Goal: Task Accomplishment & Management: Complete application form

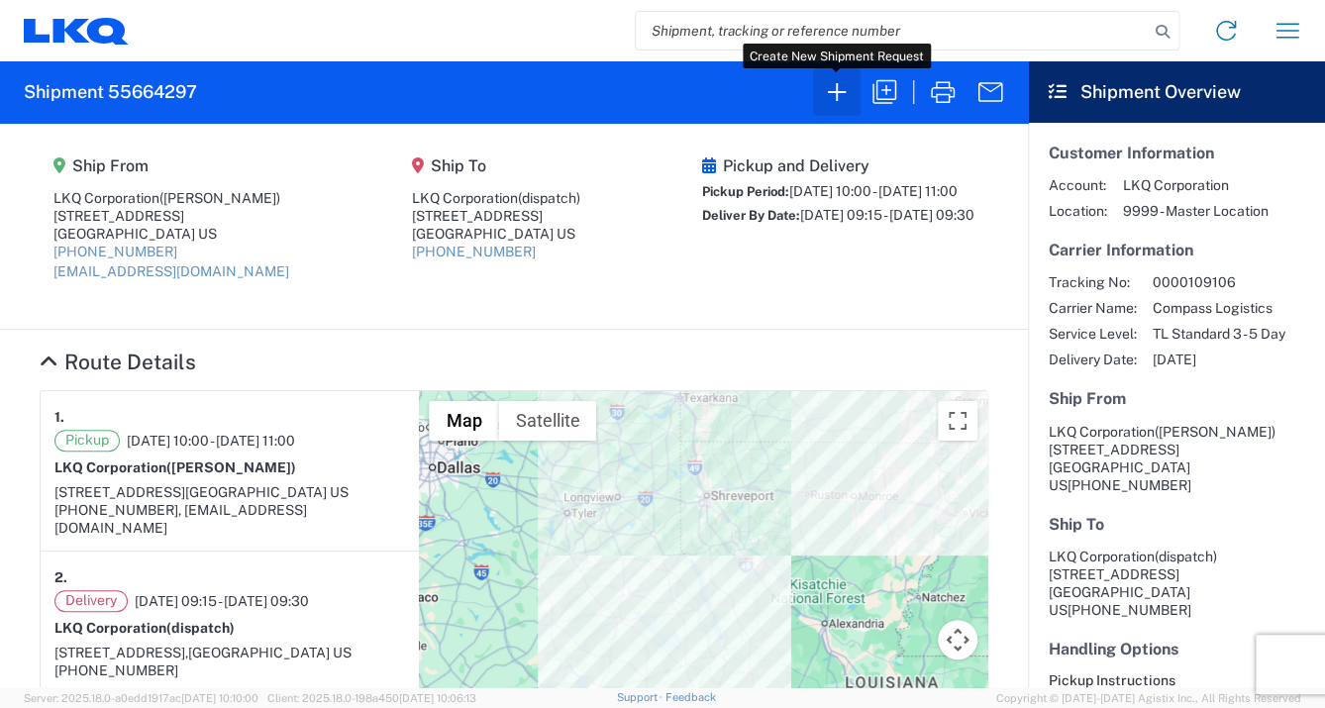
click at [835, 89] on icon "button" at bounding box center [837, 92] width 32 height 32
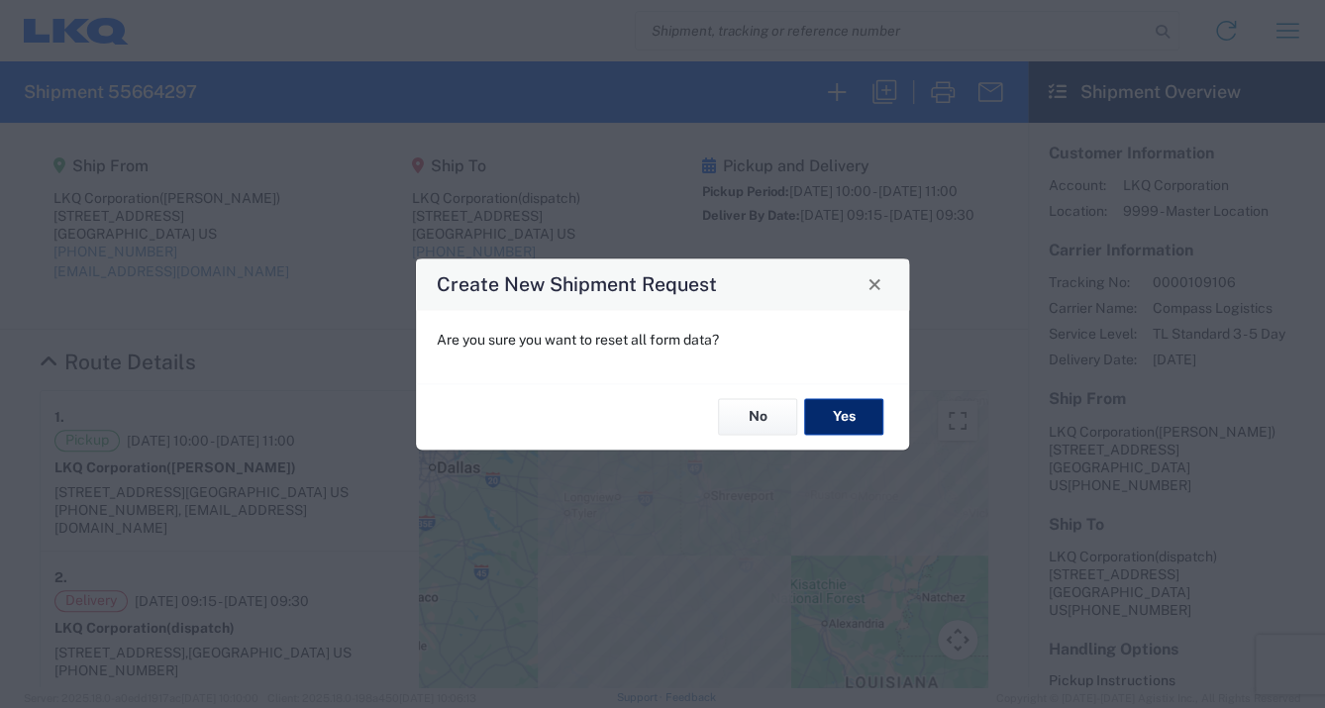
click at [863, 413] on button "Yes" at bounding box center [843, 417] width 79 height 37
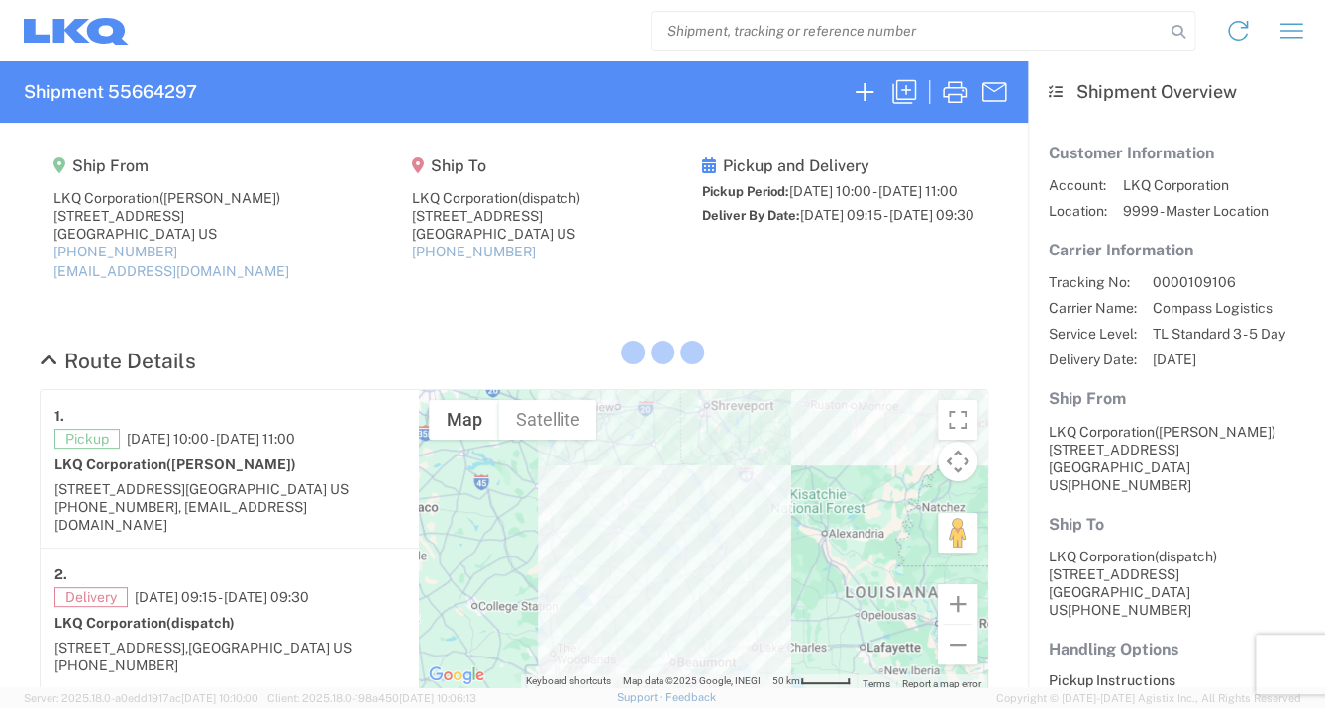
select select "FULL"
select select "LBS"
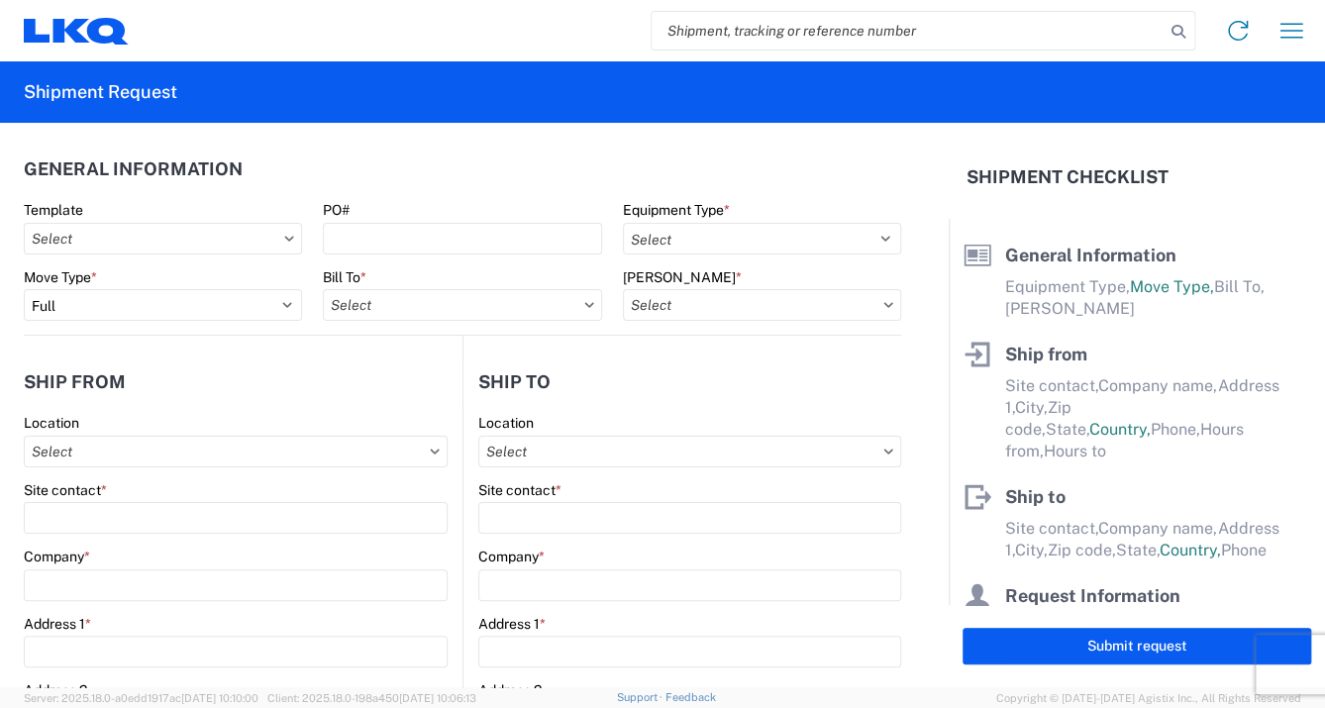
click at [416, 210] on div "PO#" at bounding box center [462, 210] width 278 height 18
click at [383, 208] on div "PO#" at bounding box center [462, 210] width 278 height 18
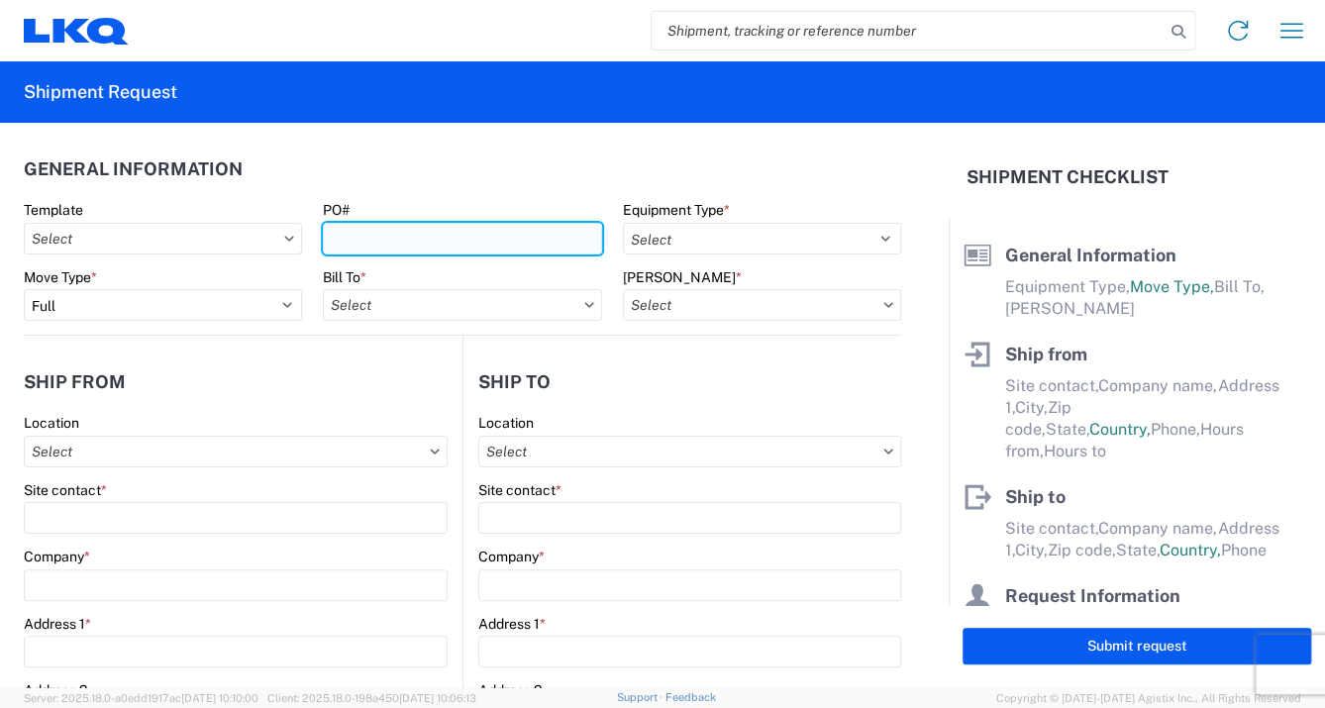
click at [344, 238] on input "PO#" at bounding box center [462, 239] width 278 height 32
type input "741-0224"
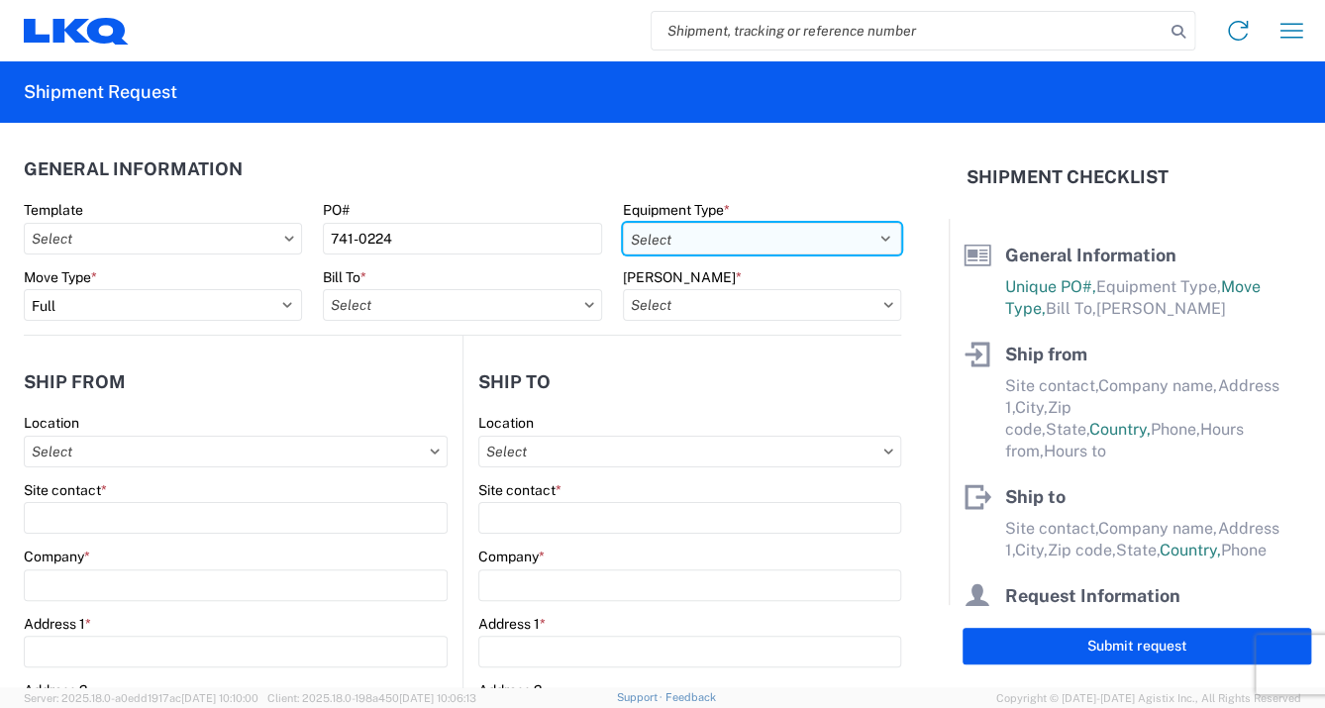
click at [871, 234] on select "Select 53’ Dry Van Flatbed Dropdeck (van) Lowboy (flatbed) Rail" at bounding box center [762, 239] width 278 height 32
select select "STDV"
click at [623, 223] on select "Select 53’ Dry Van Flatbed Dropdeck (van) Lowboy (flatbed) Rail" at bounding box center [762, 239] width 278 height 32
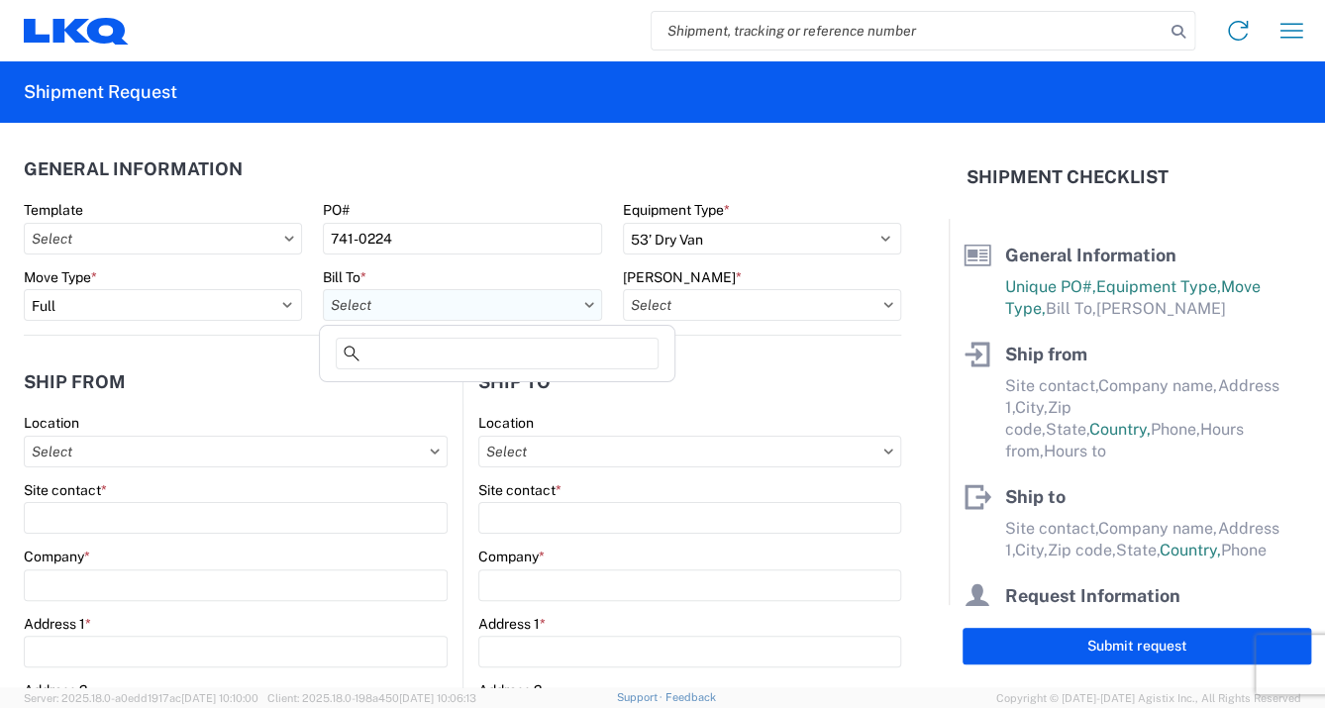
click at [372, 306] on input "Bill To *" at bounding box center [462, 305] width 278 height 32
type input "1760"
click at [375, 388] on div "1760 - LKQ Best Core" at bounding box center [497, 393] width 347 height 32
type input "1760 - LKQ Best Core"
click at [883, 302] on icon at bounding box center [888, 305] width 10 height 6
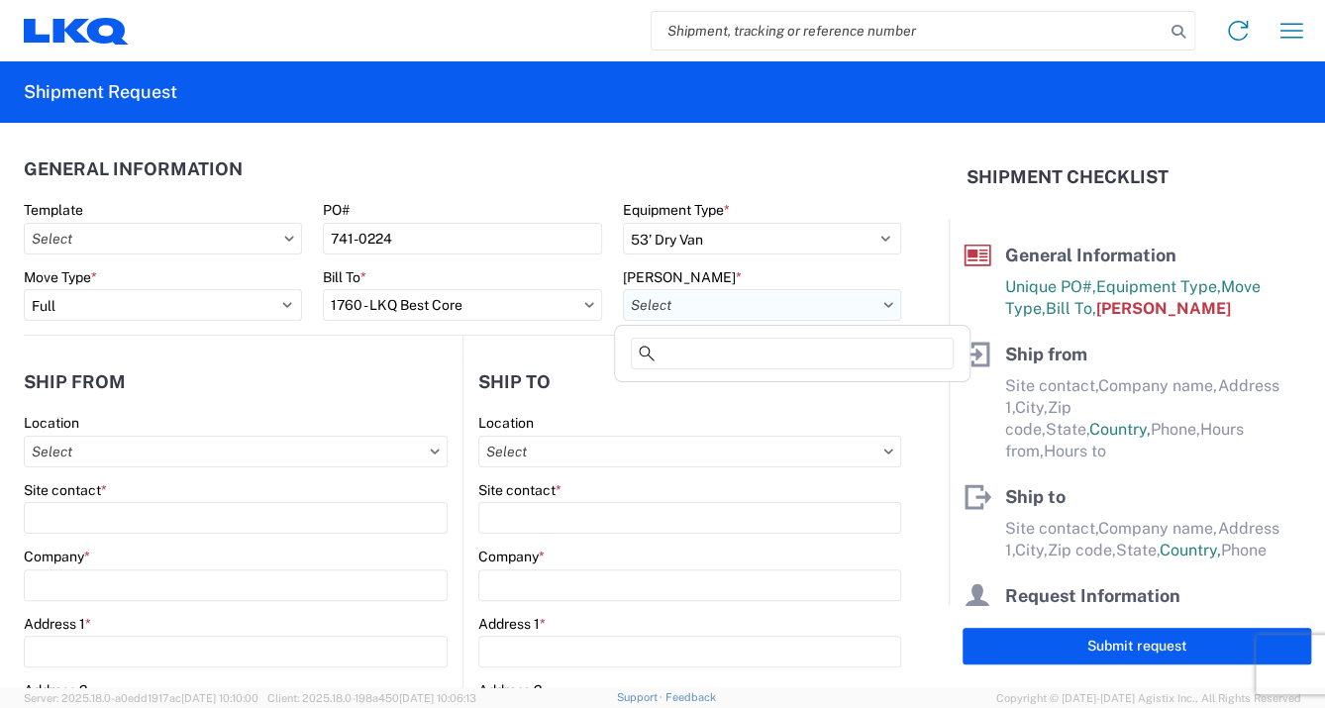
click at [860, 302] on input "[PERSON_NAME] *" at bounding box center [762, 305] width 278 height 32
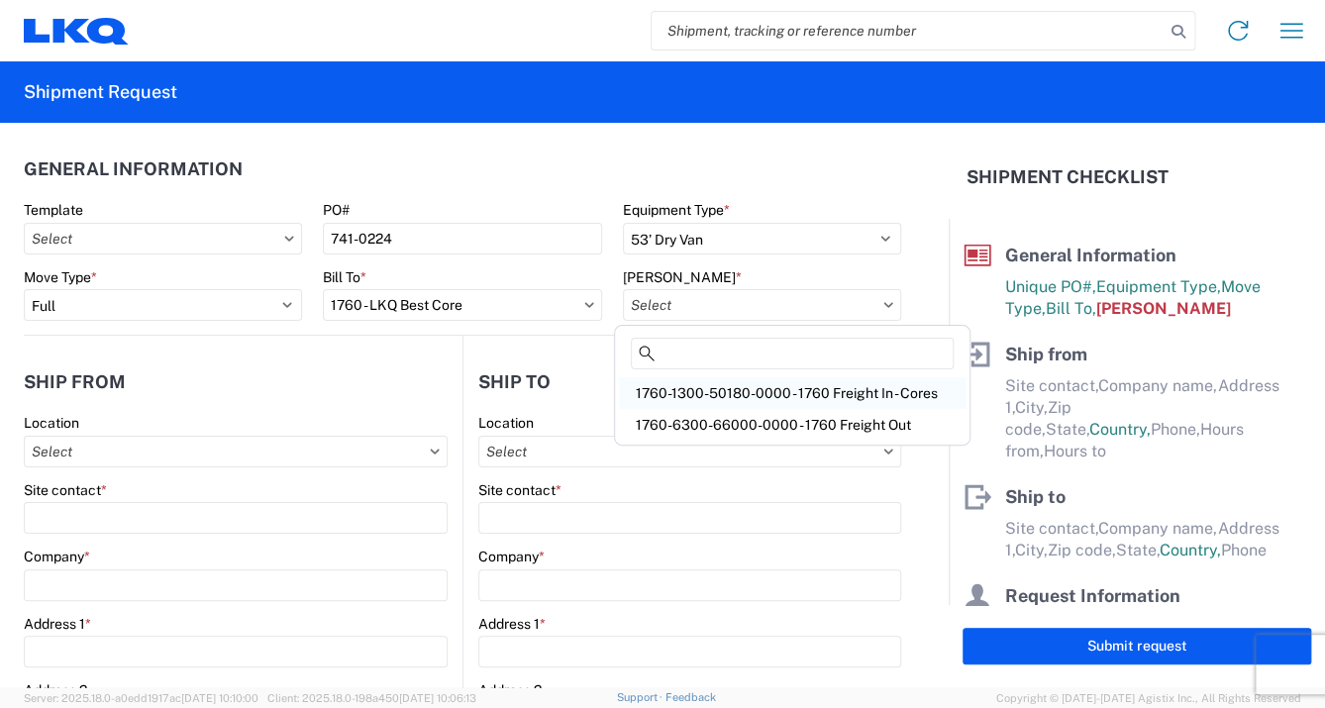
click at [764, 392] on div "1760-1300-50180-0000 - 1760 Freight In - Cores" at bounding box center [792, 393] width 347 height 32
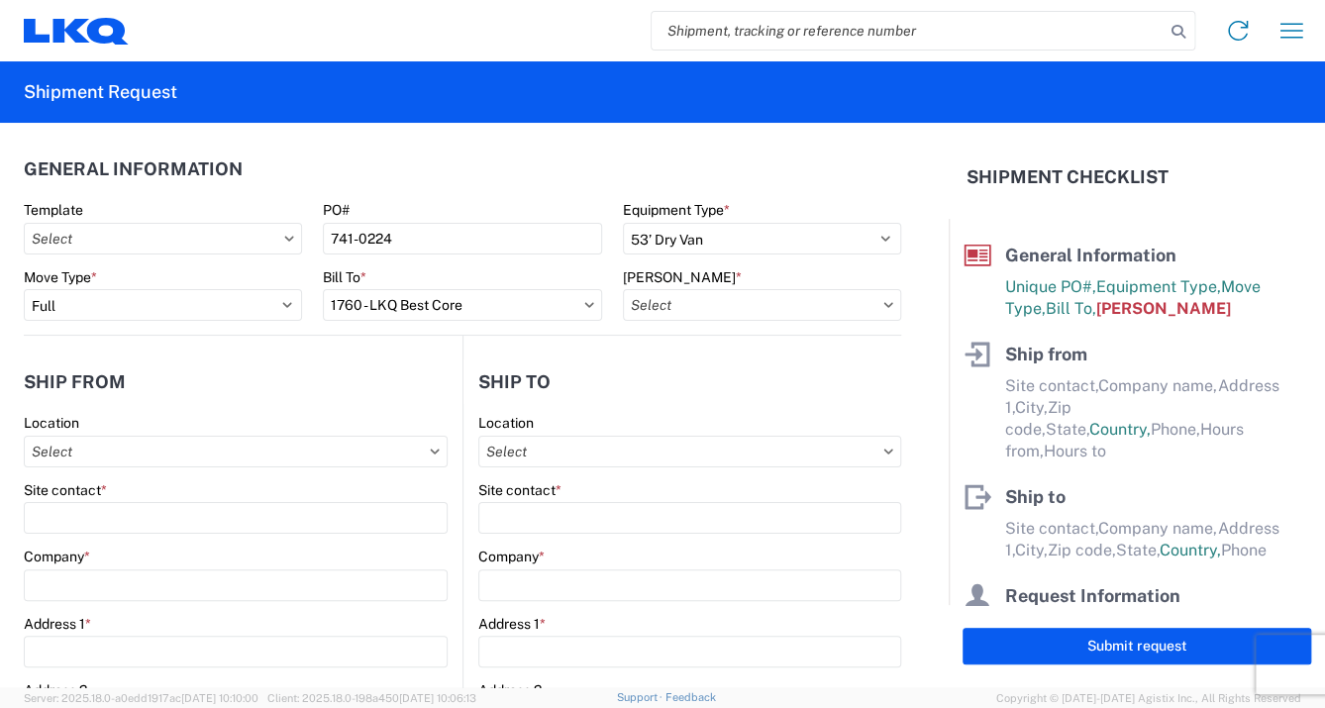
type input "1760-1300-50180-0000 - 1760 Freight In - Cores"
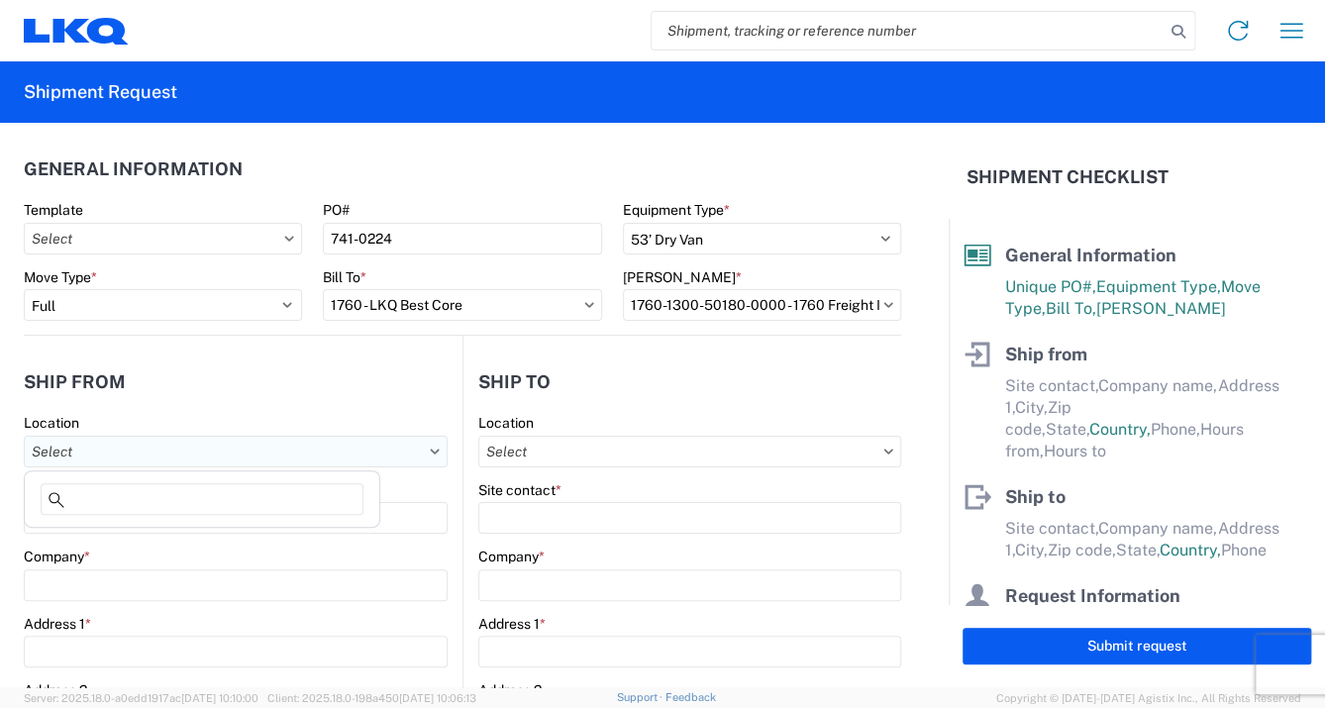
click at [151, 451] on input "Location" at bounding box center [236, 452] width 424 height 32
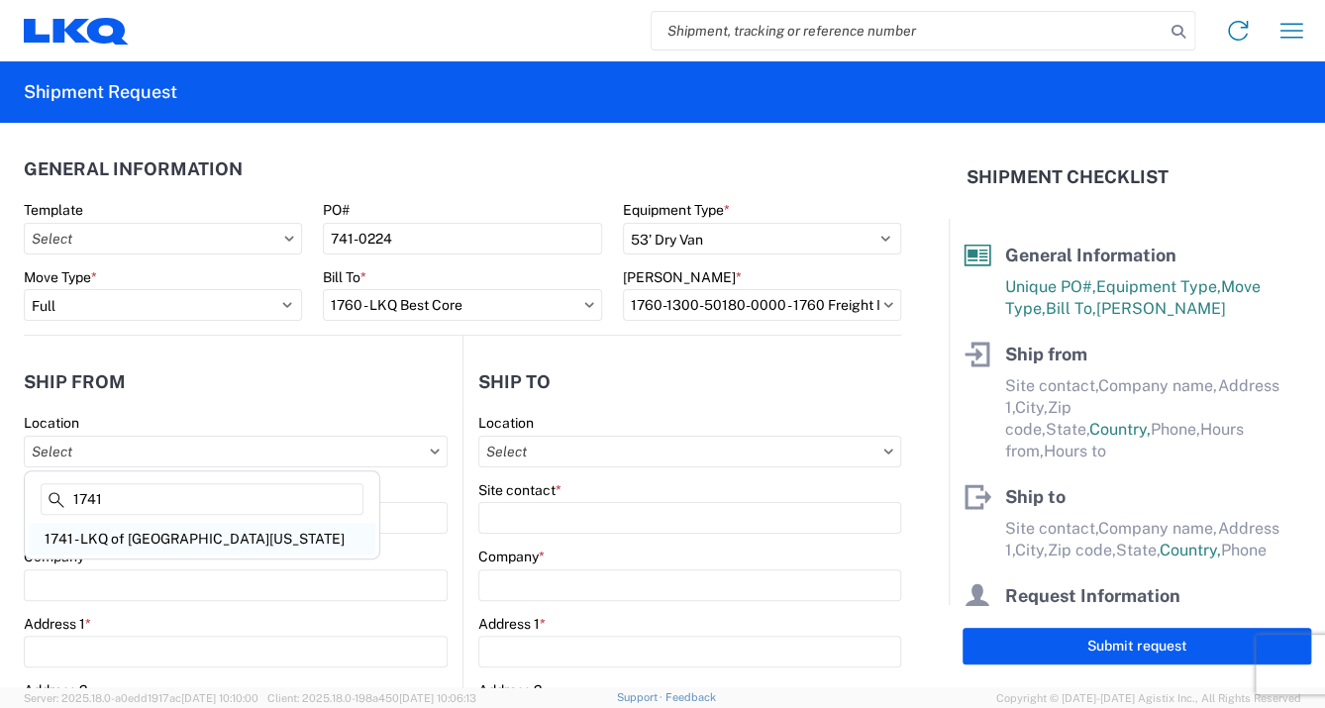
type input "1741"
click at [192, 534] on div "1741 - LKQ of [GEOGRAPHIC_DATA][US_STATE]" at bounding box center [202, 539] width 347 height 32
type input "1741 - LKQ of [GEOGRAPHIC_DATA][US_STATE]"
type input "LKQ Corporation"
type input "[STREET_ADDRESS]"
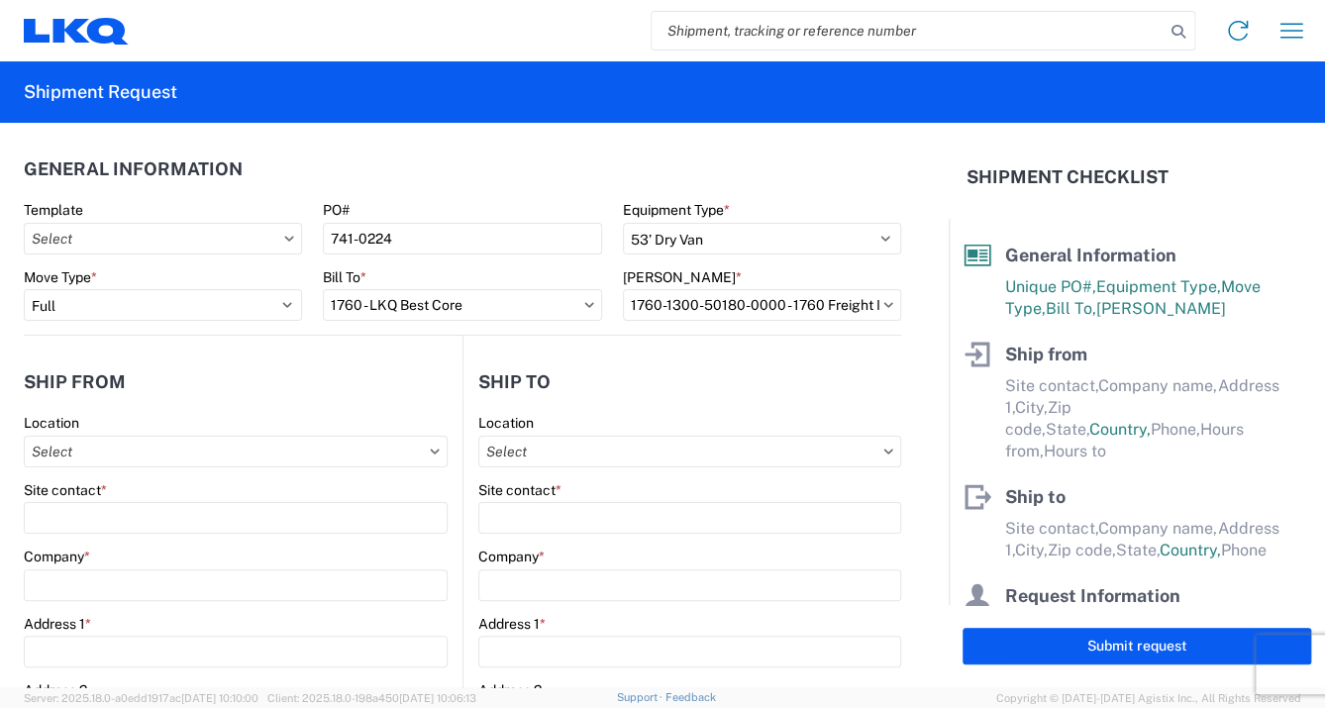
type input "[GEOGRAPHIC_DATA]"
type input "71292"
select select "LA"
select select "US"
type input "08:00"
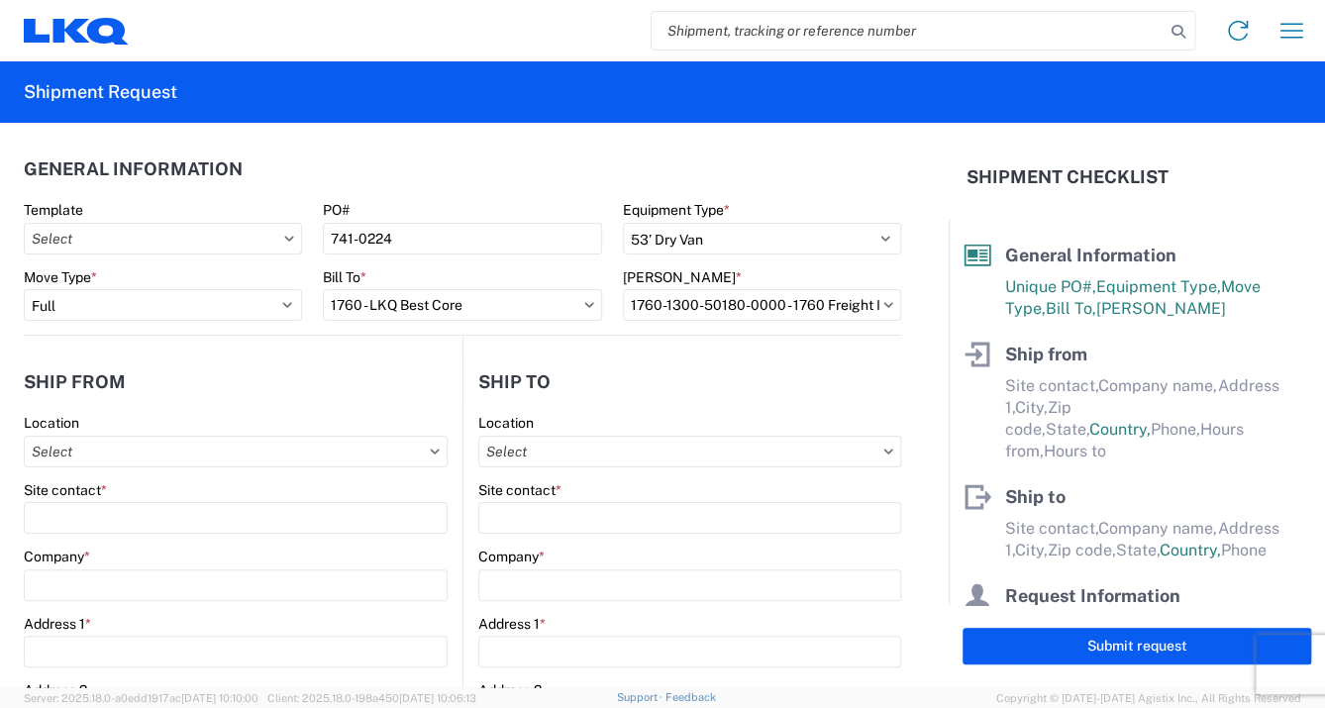
type input "13:30"
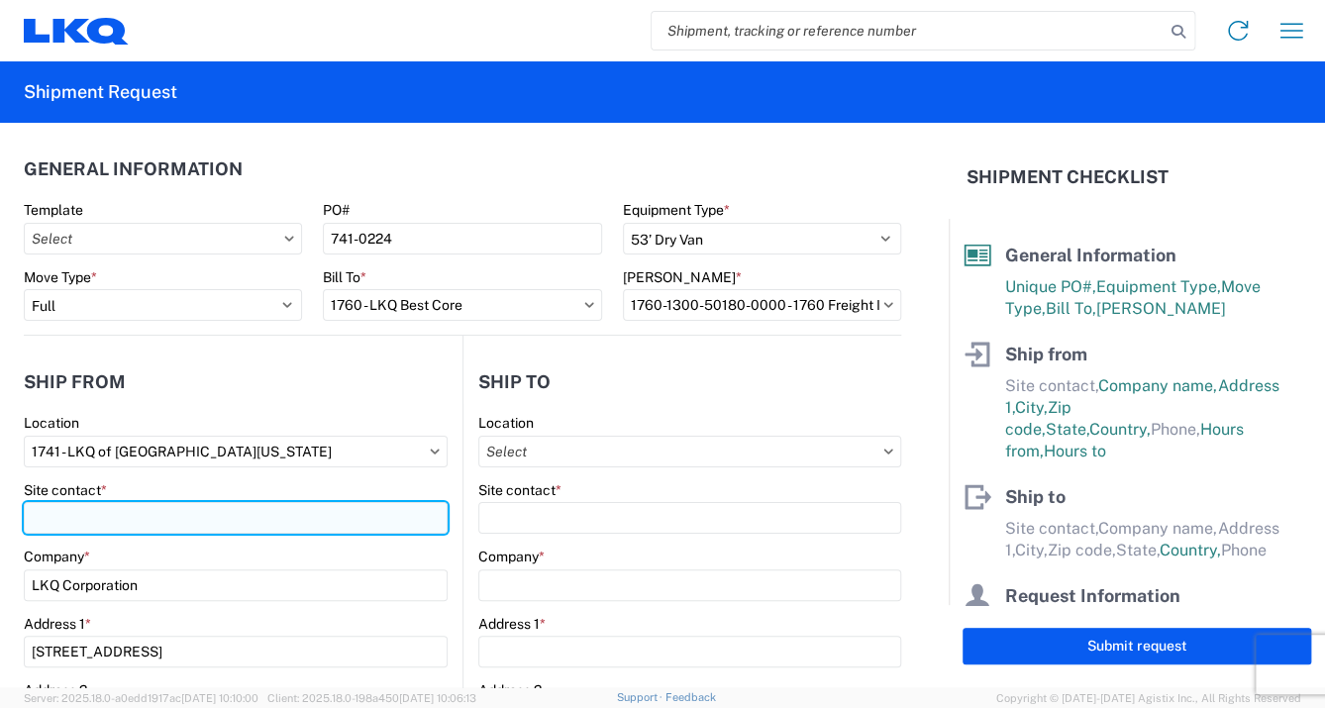
click at [123, 519] on input "Site contact *" at bounding box center [236, 518] width 424 height 32
type input "b"
type input "[PERSON_NAME]"
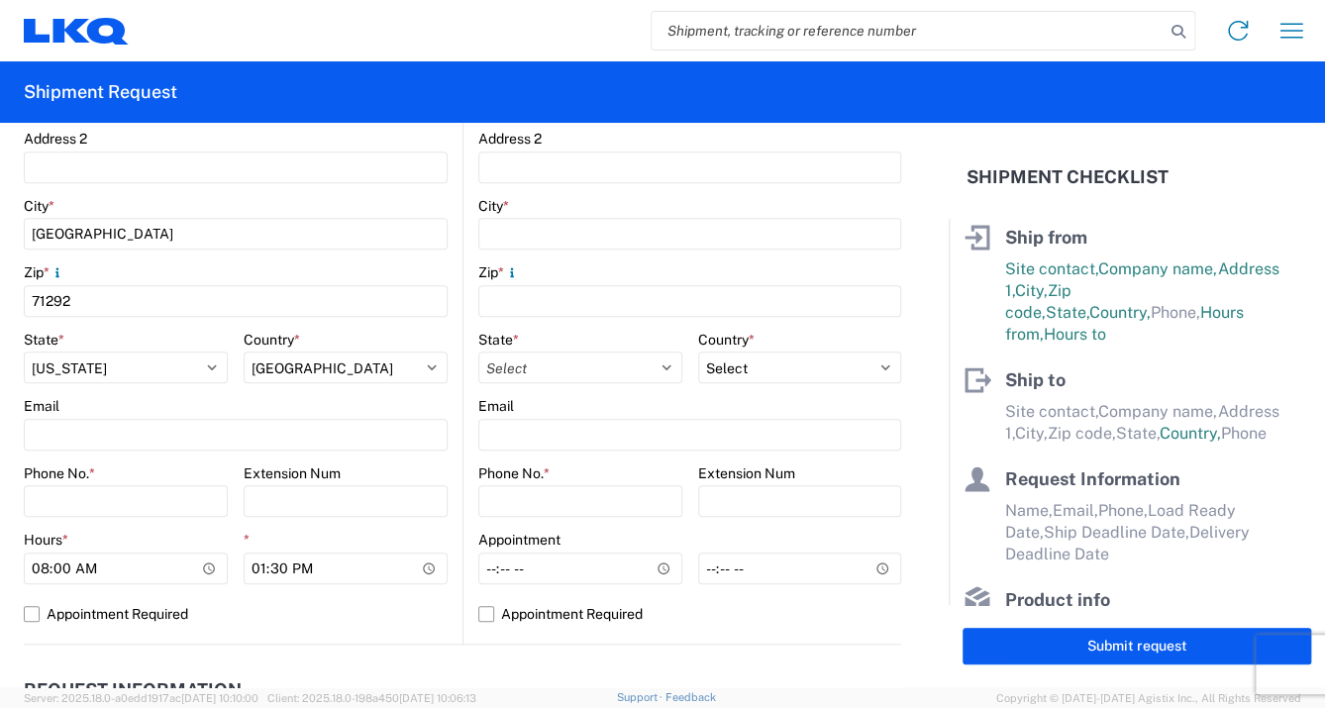
scroll to position [566, 0]
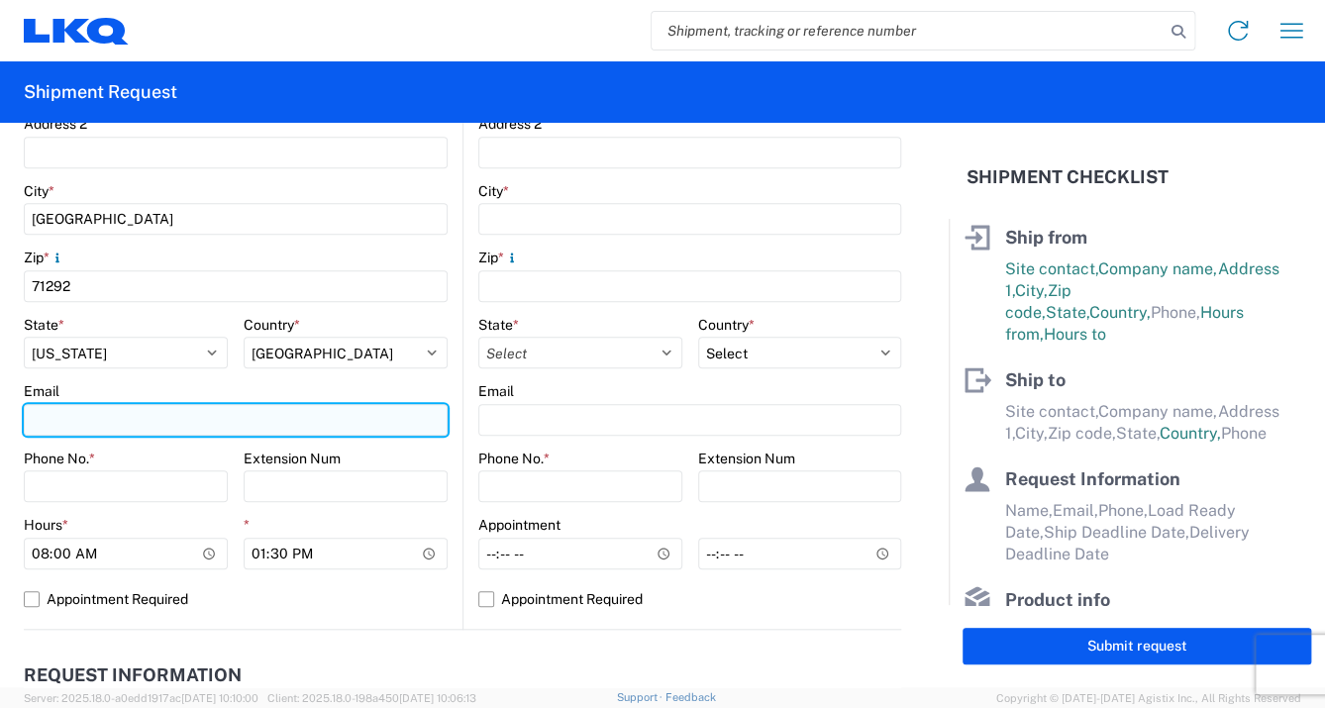
click at [47, 418] on input "Email" at bounding box center [236, 420] width 424 height 32
type input "[EMAIL_ADDRESS][DOMAIN_NAME]"
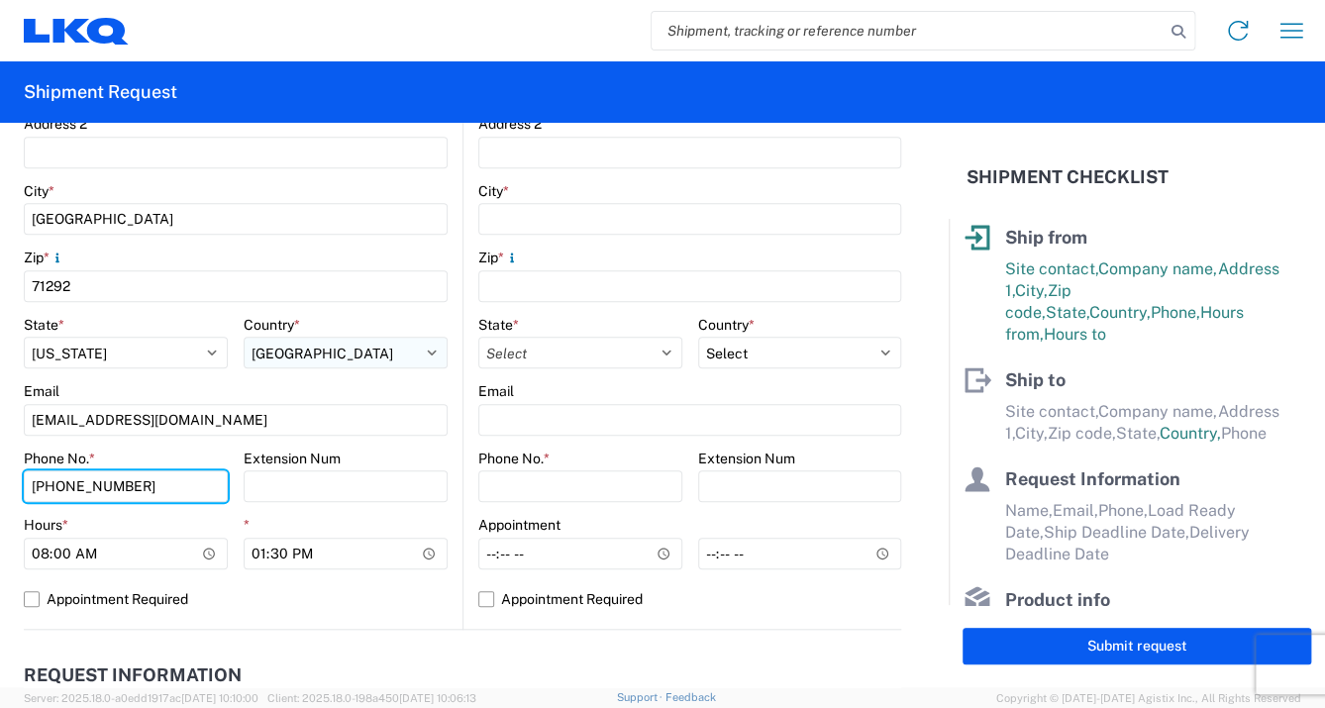
type input "[PHONE_NUMBER]"
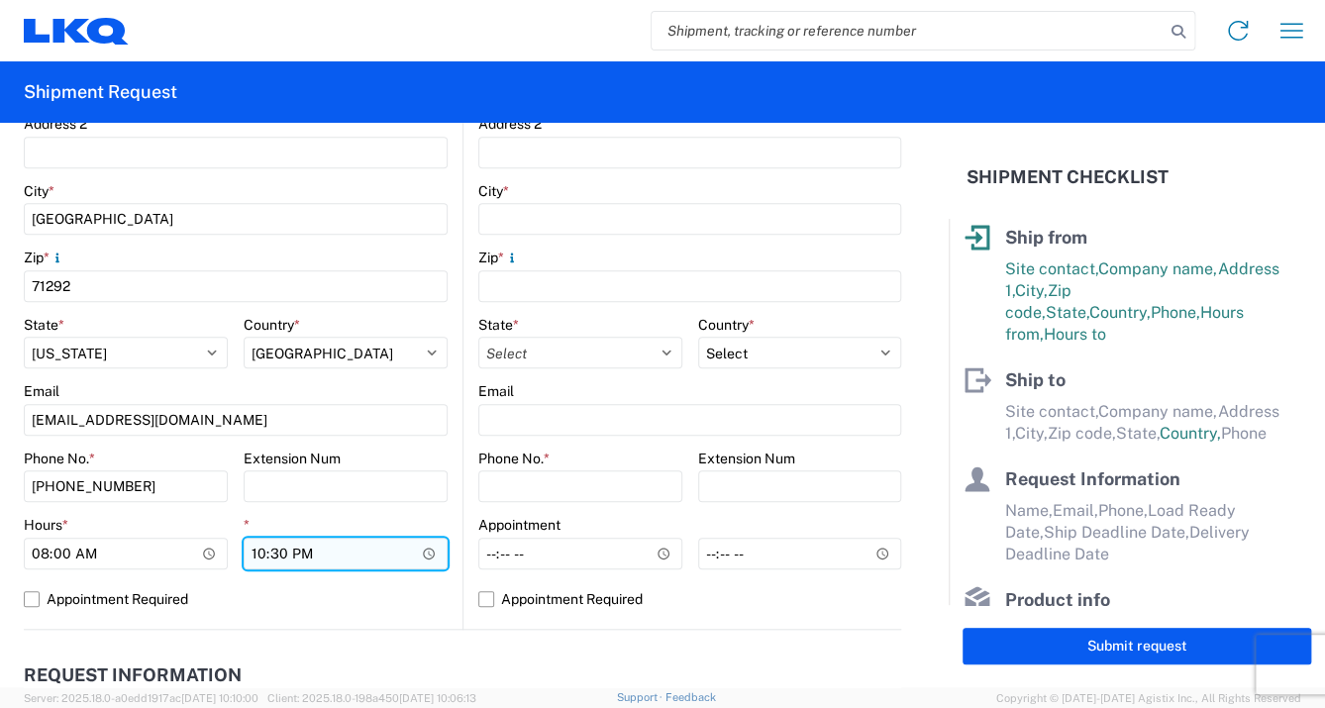
click at [309, 557] on input "22:30" at bounding box center [346, 554] width 204 height 32
type input "10:30"
click at [340, 550] on input "10:30" at bounding box center [346, 554] width 204 height 32
click at [408, 594] on label "Appointment Required" at bounding box center [236, 599] width 424 height 32
click at [0, 0] on input "Appointment Required" at bounding box center [0, 0] width 0 height 0
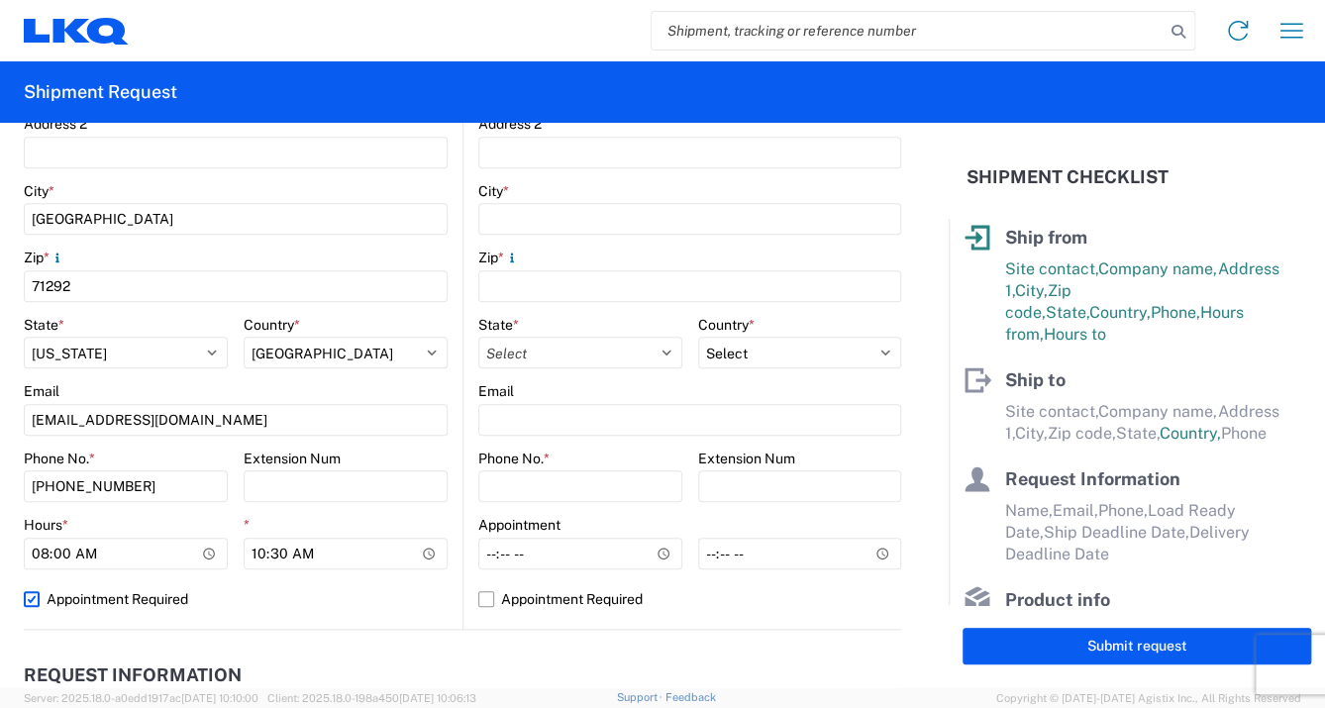
select select "US"
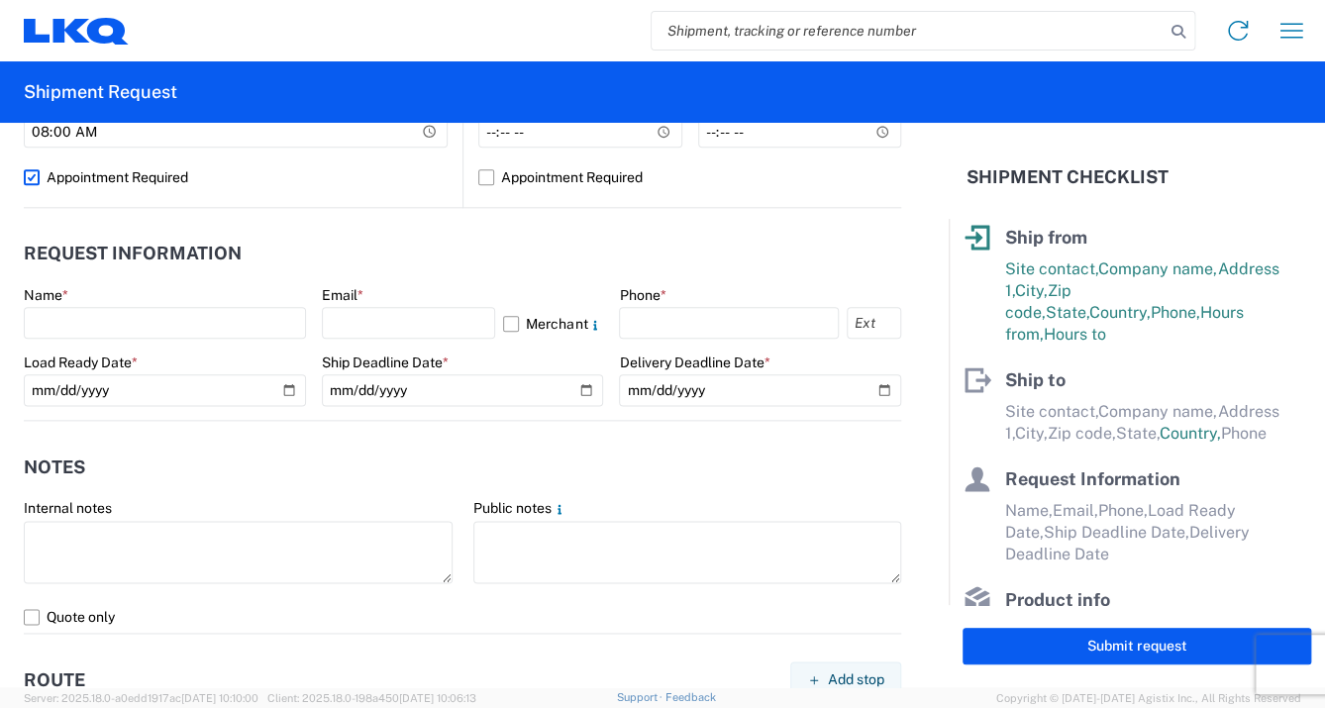
scroll to position [992, 0]
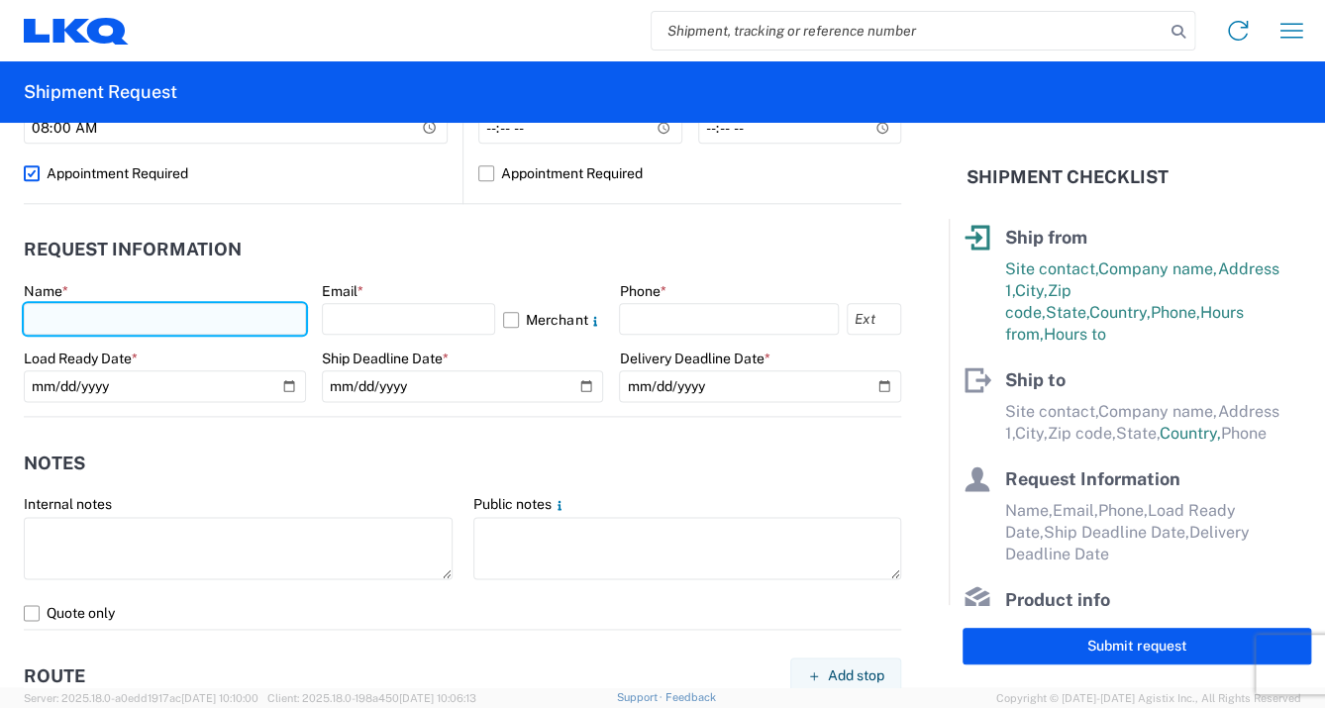
click at [65, 310] on input "text" at bounding box center [165, 319] width 282 height 32
type input "b"
type input "[PERSON_NAME]"
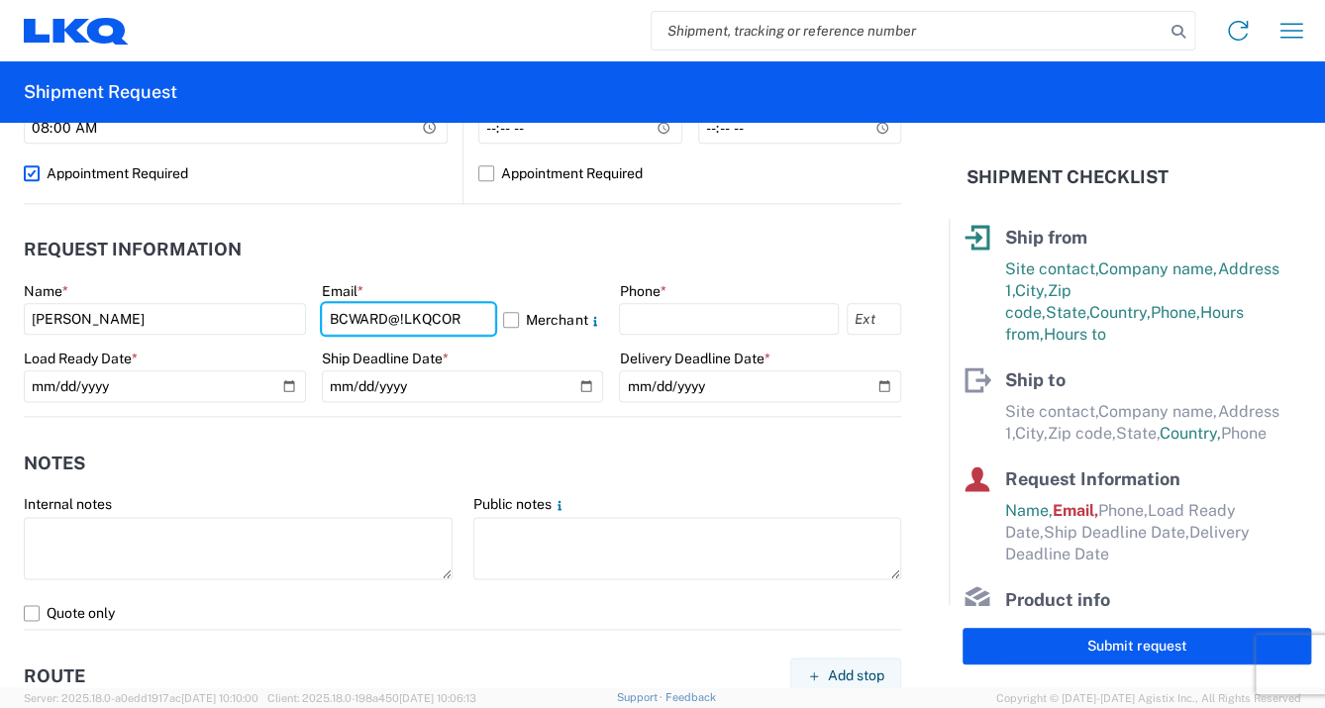
scroll to position [0, 0]
type input "B"
type input "[EMAIL_ADDRESS][DOMAIN_NAME]"
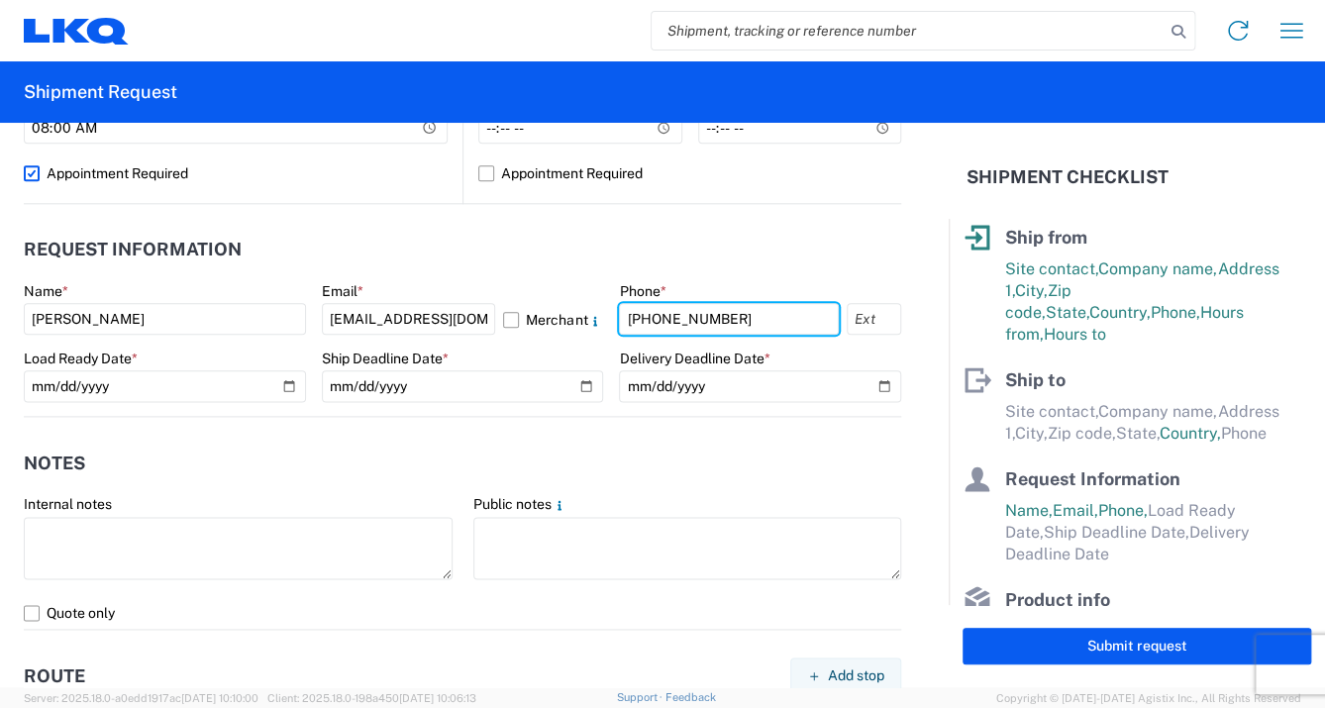
type input "[PHONE_NUMBER]"
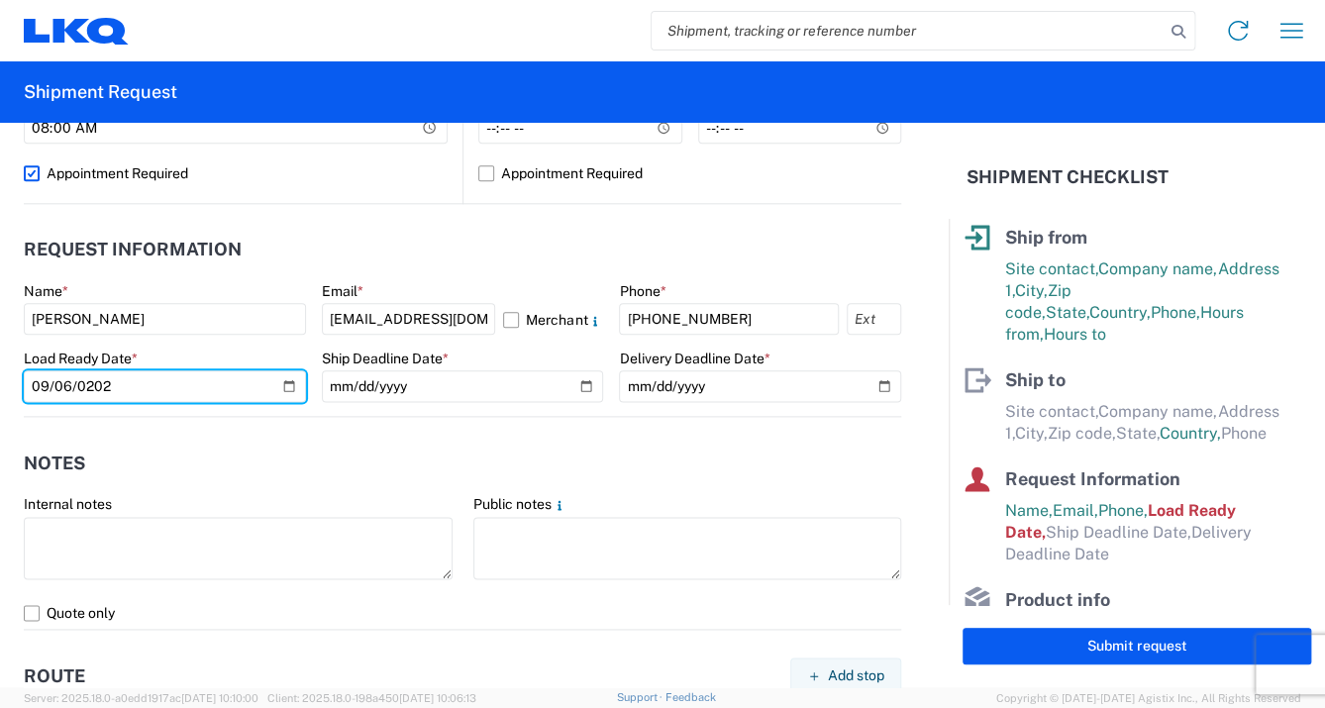
type input "[DATE]"
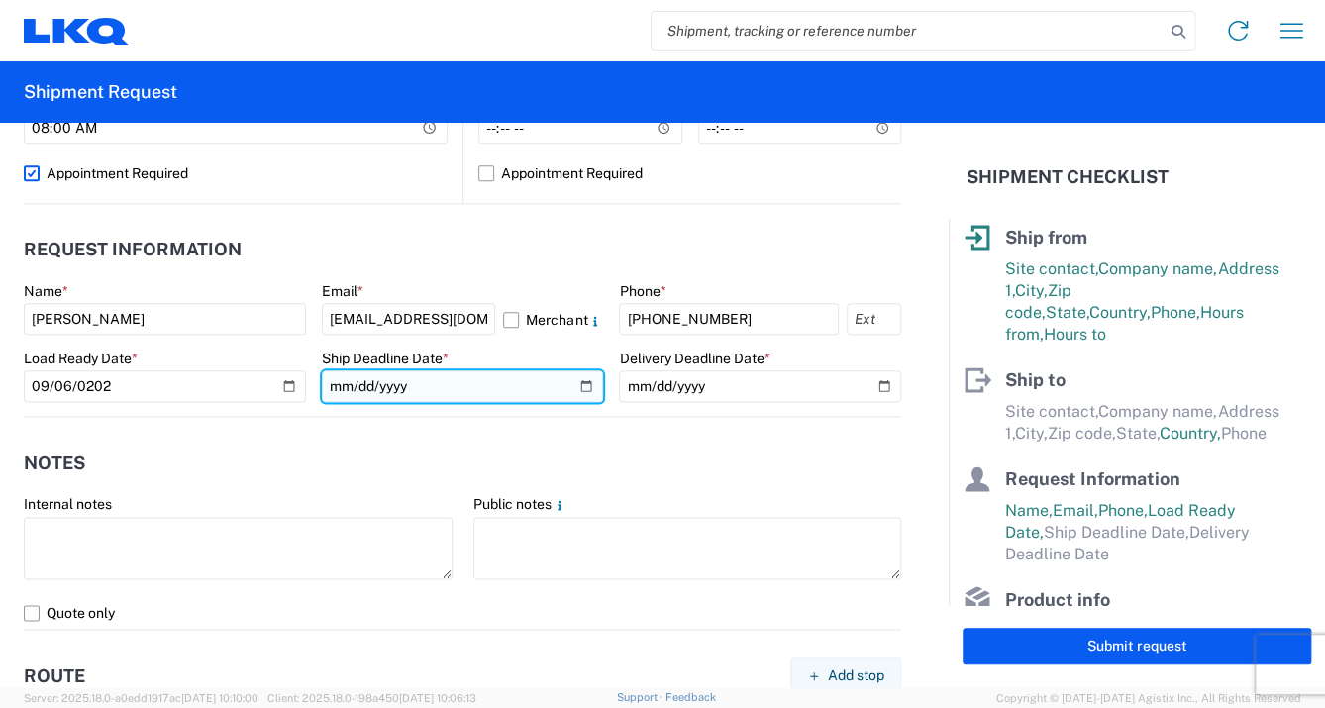
click at [388, 391] on input "date" at bounding box center [463, 386] width 282 height 32
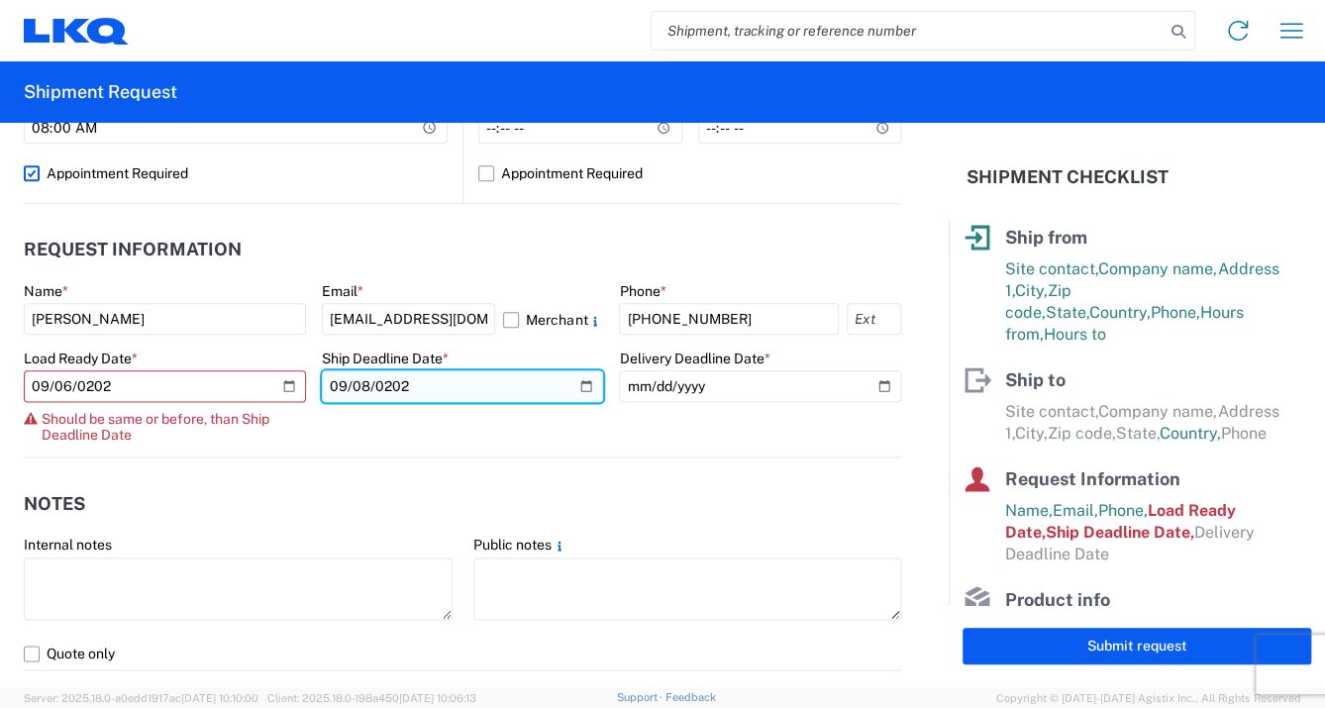
type input "[DATE]"
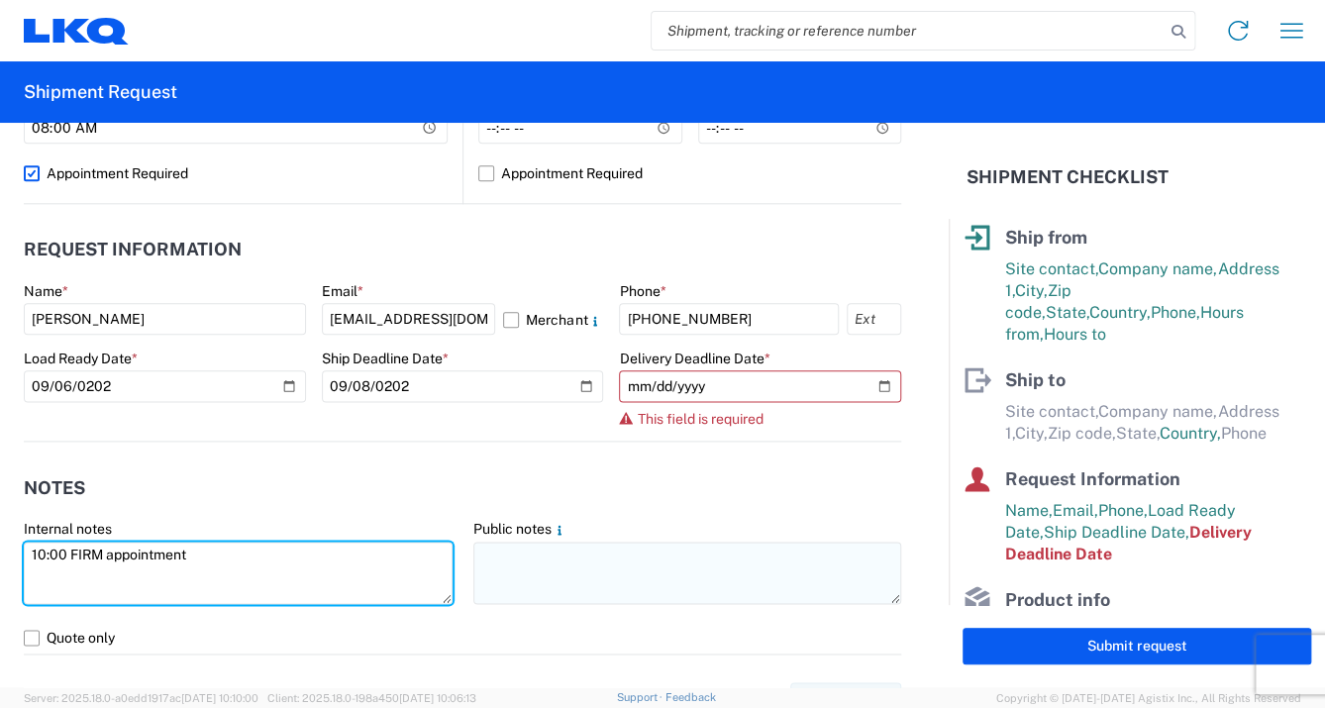
type textarea "10:00 FIRM appointment"
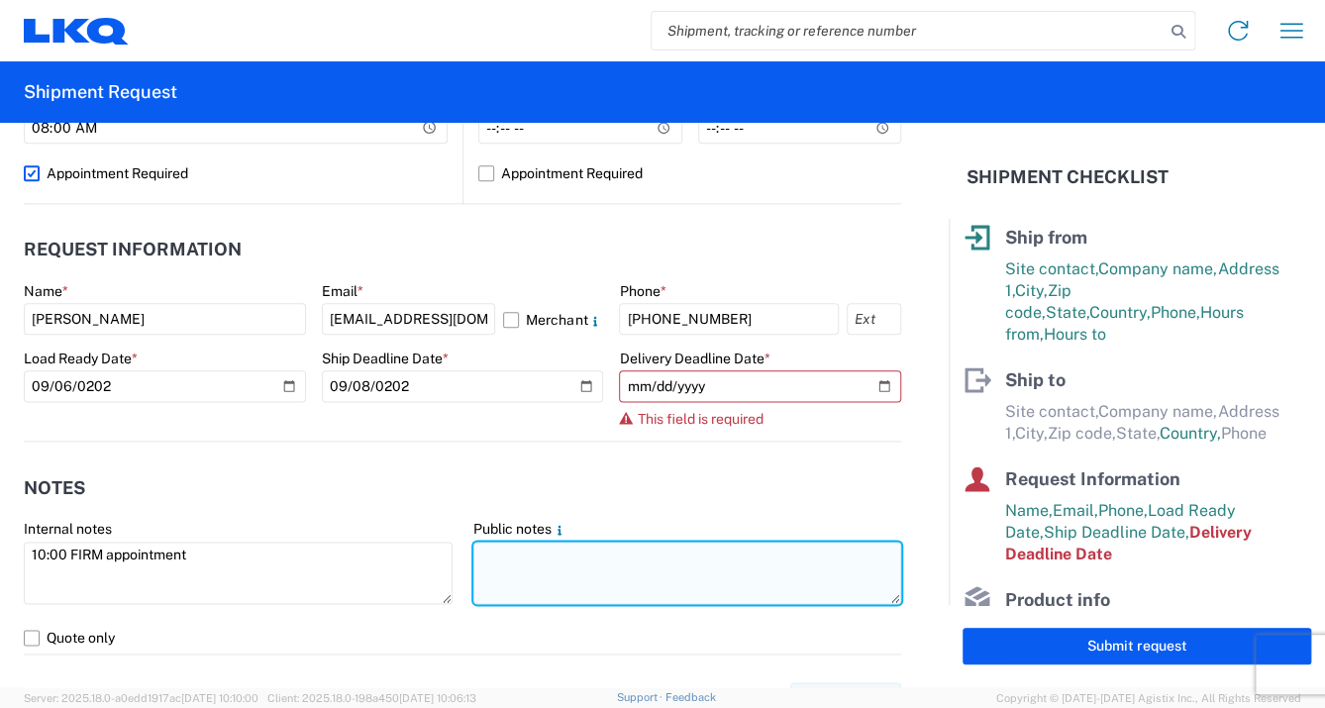
click at [484, 553] on textarea at bounding box center [687, 573] width 429 height 62
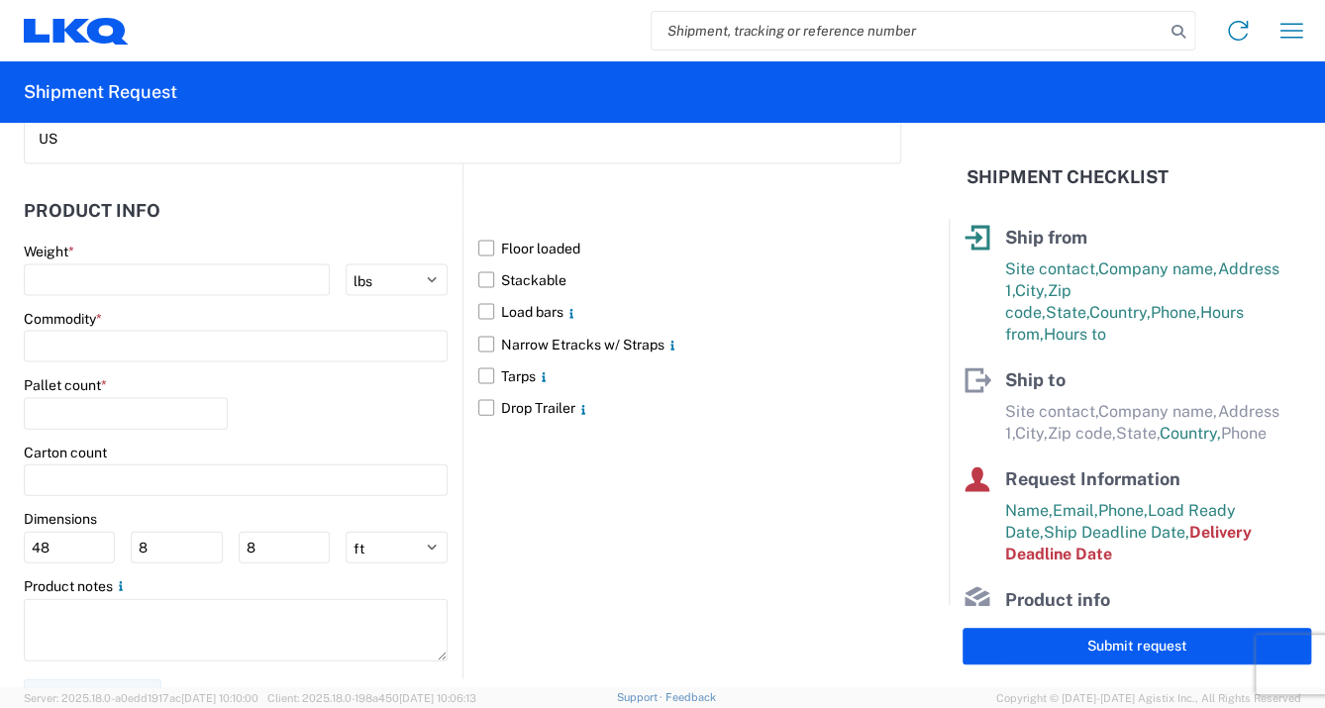
scroll to position [1795, 0]
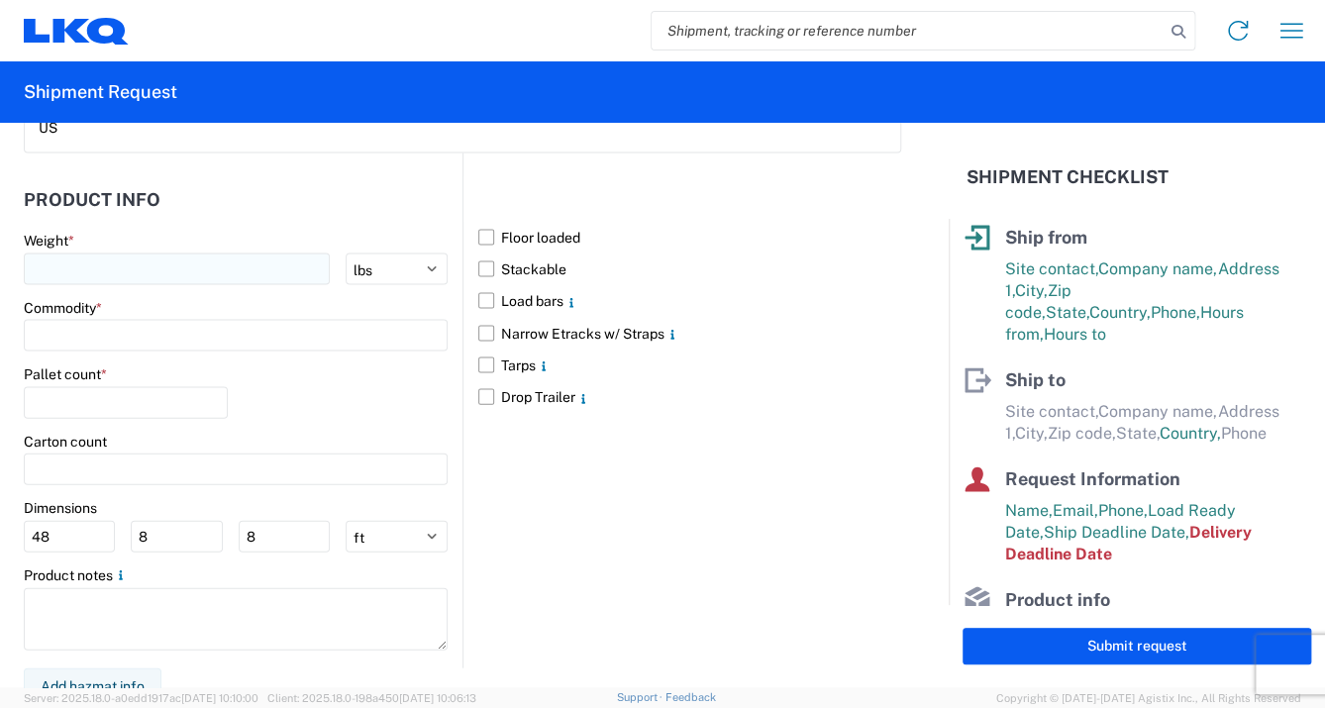
type textarea "10:00 FIRM appointment"
click at [109, 263] on input "number" at bounding box center [177, 270] width 306 height 32
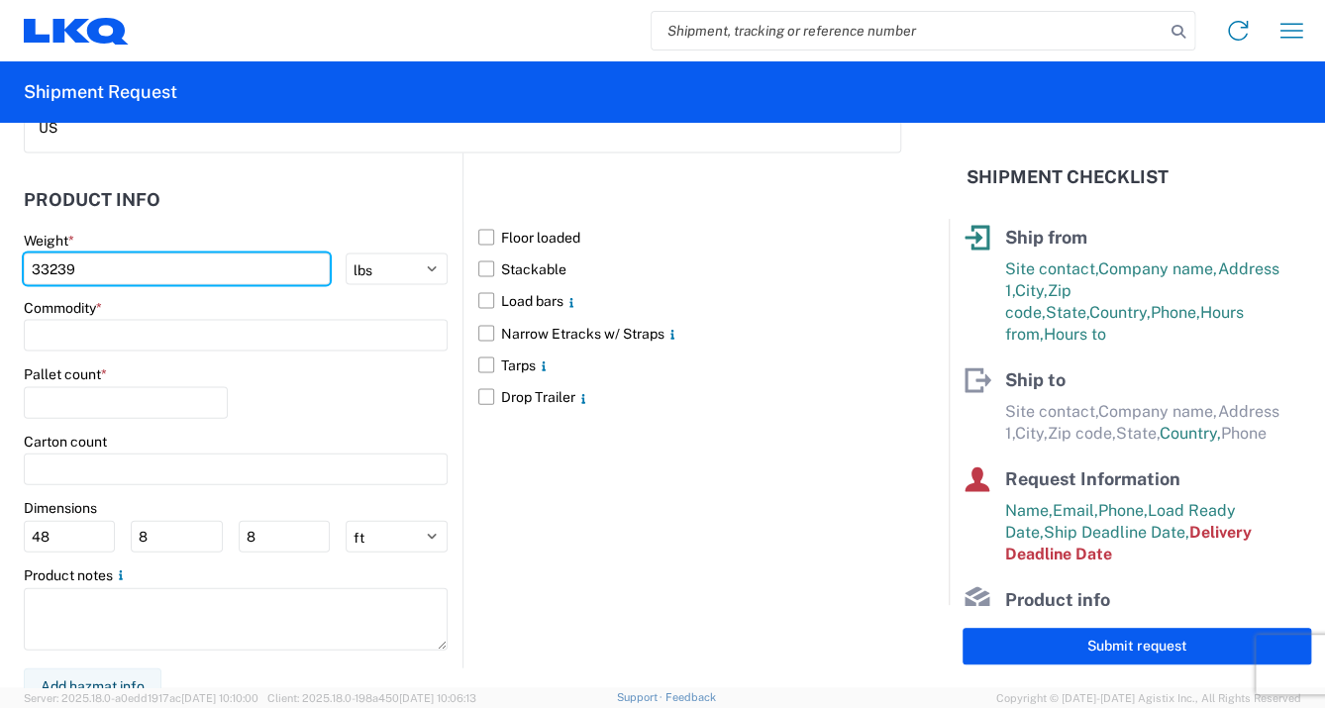
type input "33239"
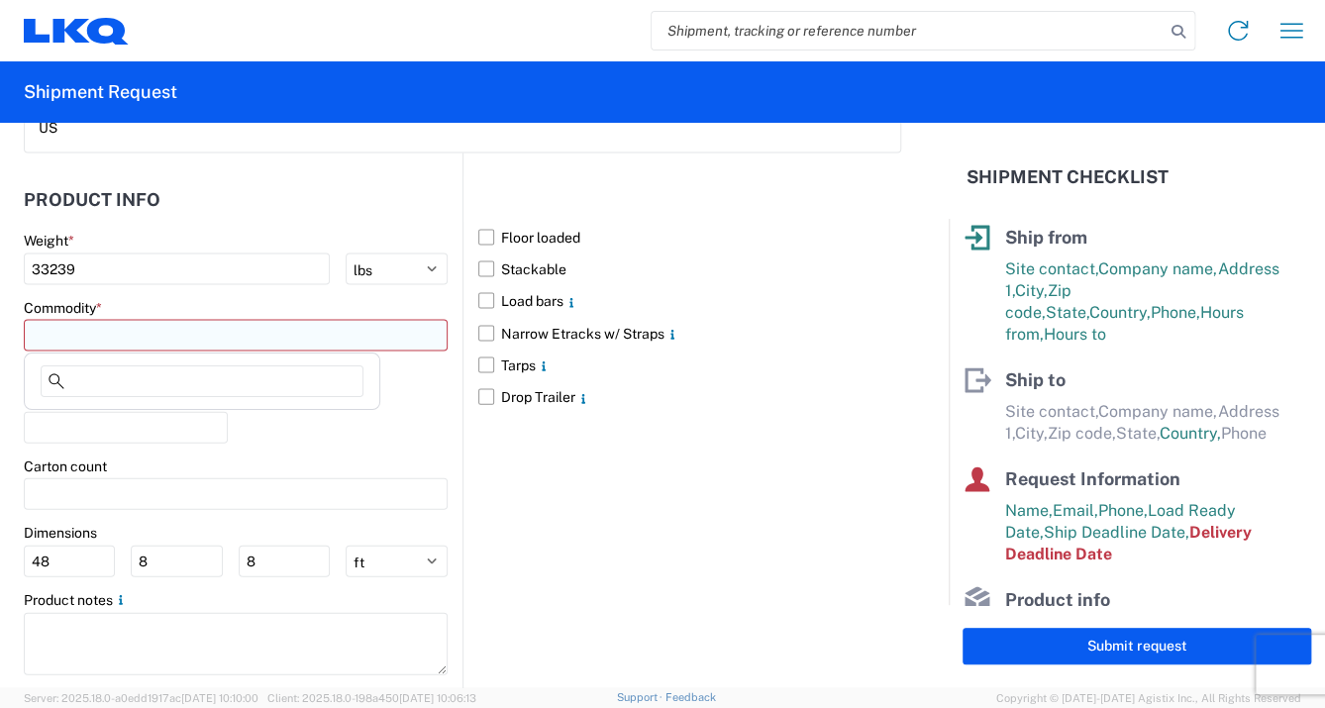
drag, startPoint x: 424, startPoint y: 336, endPoint x: 436, endPoint y: 343, distance: 13.8
click at [424, 337] on input at bounding box center [236, 336] width 424 height 32
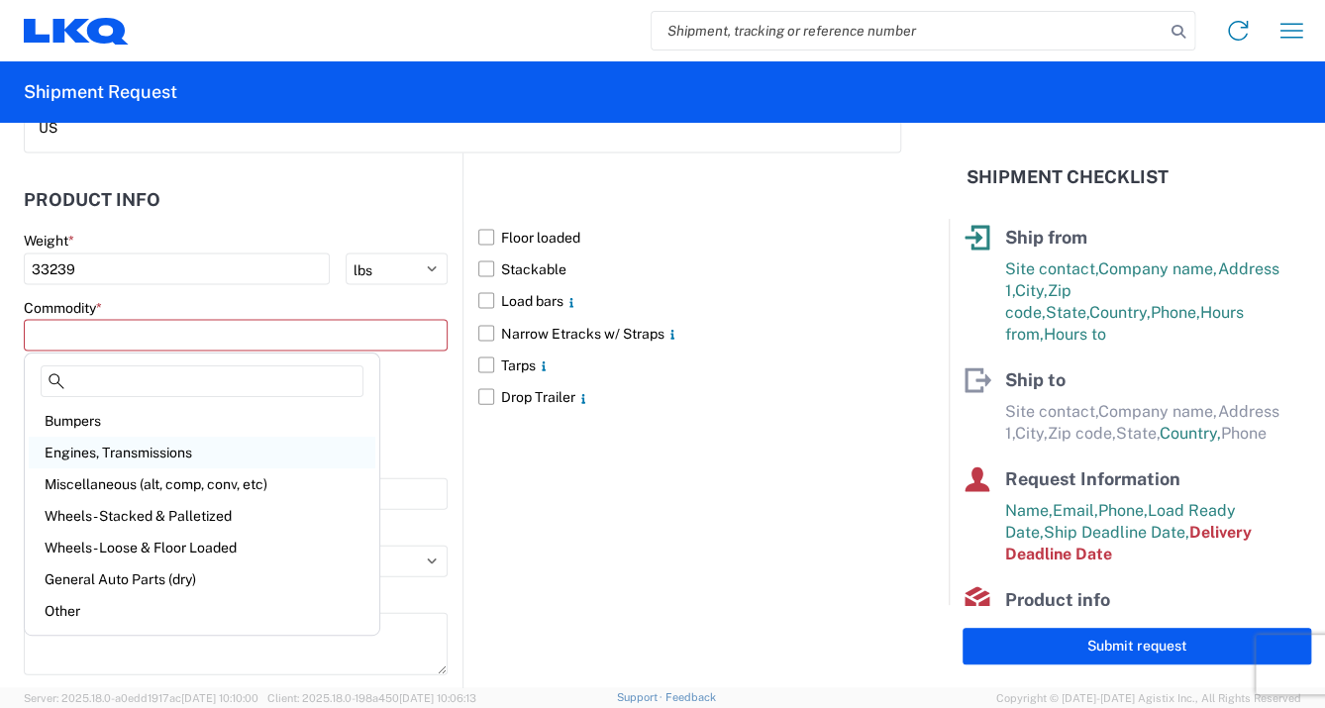
click at [187, 453] on div "Engines, Transmissions" at bounding box center [202, 453] width 347 height 32
type input "Engines, Transmissions"
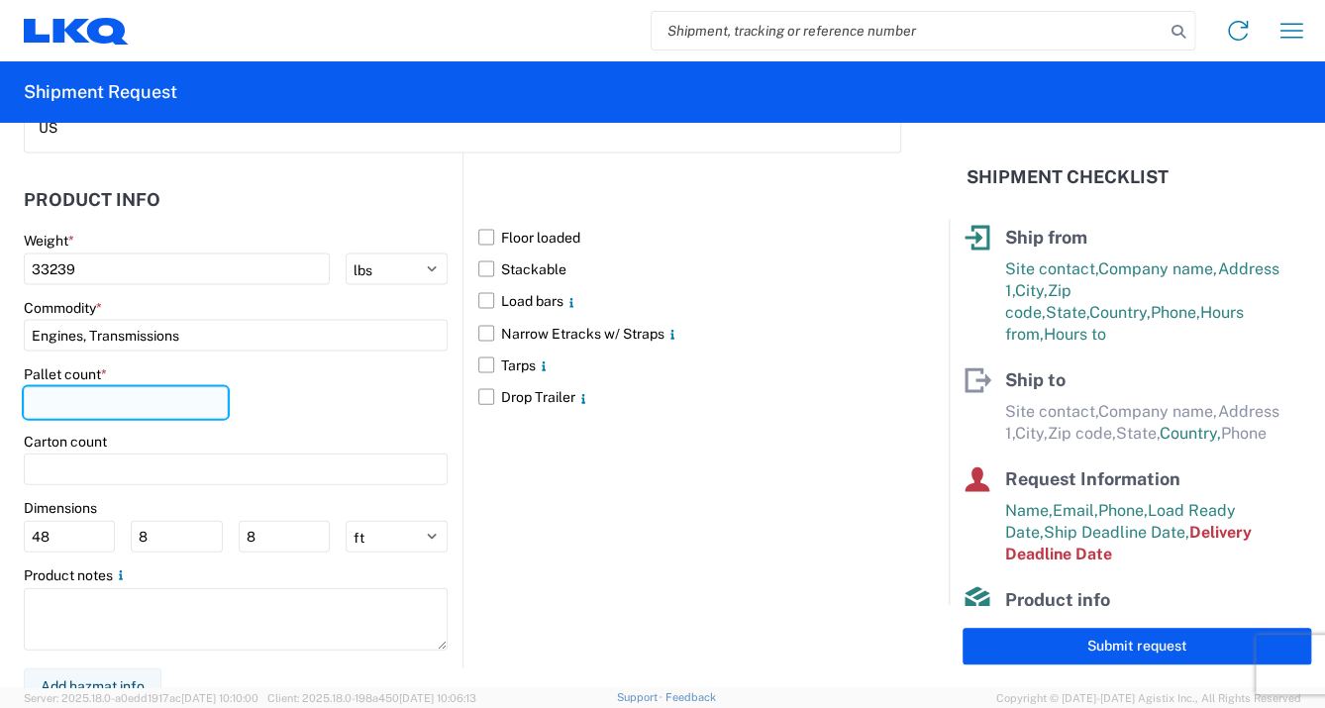
click at [125, 393] on input "number" at bounding box center [126, 403] width 204 height 32
type input "30"
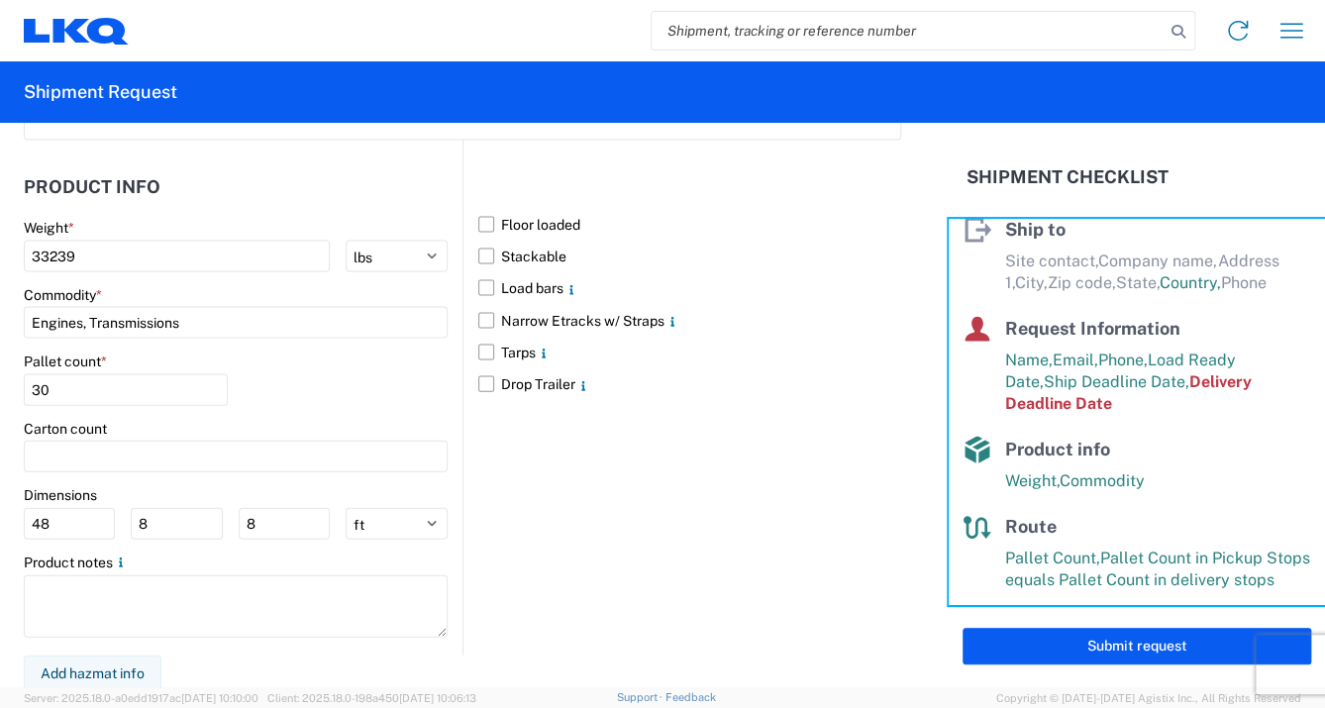
scroll to position [273, 0]
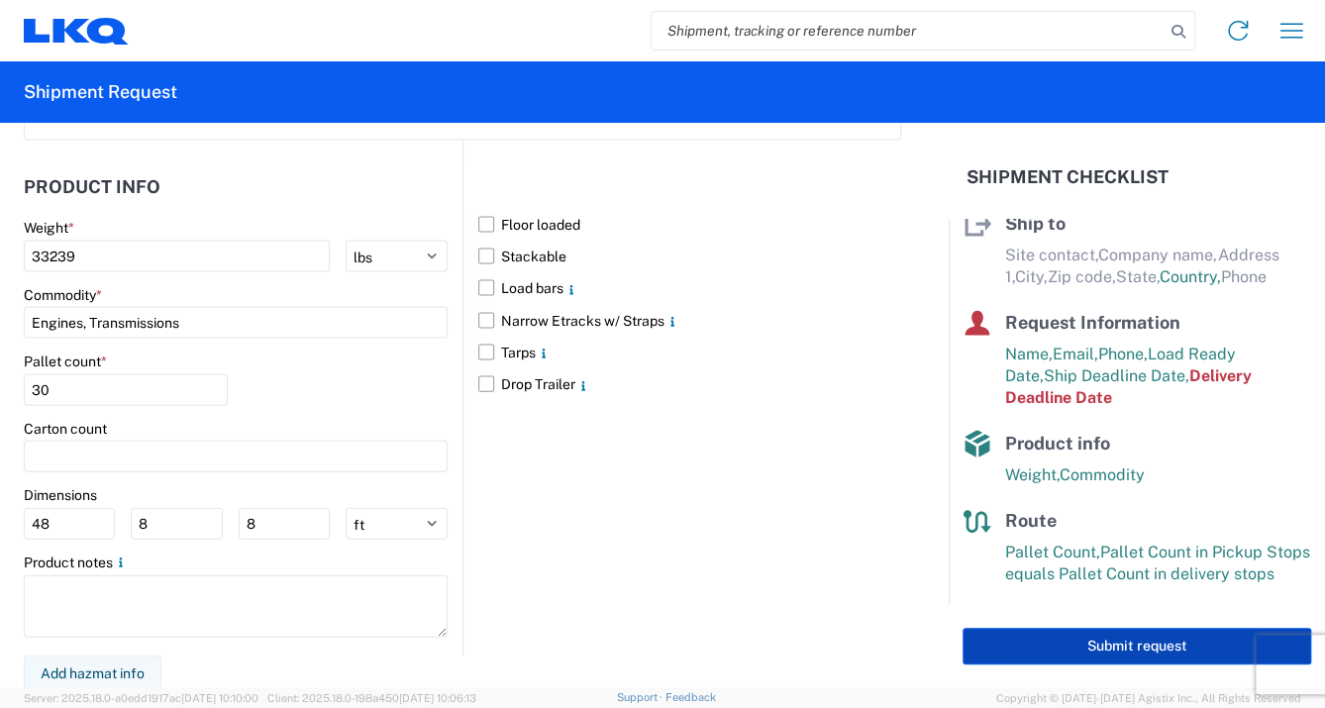
click at [1089, 638] on button "Submit request" at bounding box center [1137, 646] width 349 height 37
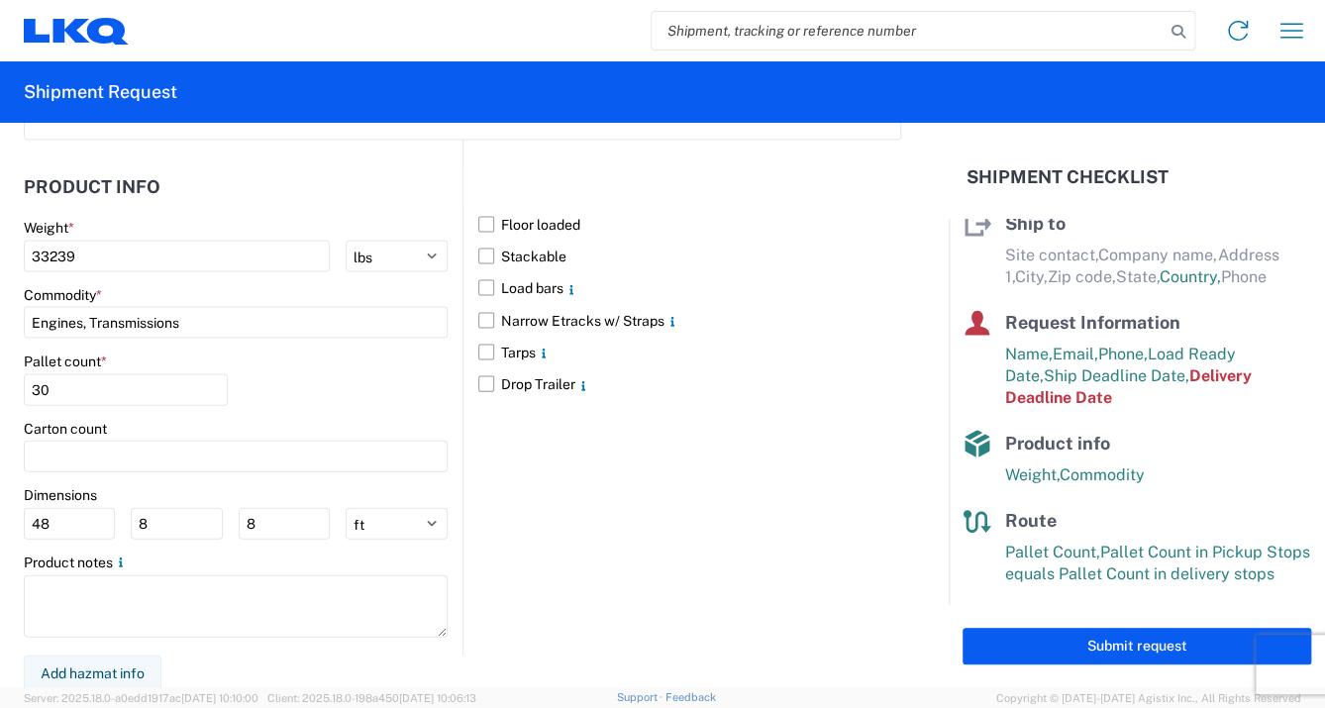
select select "US"
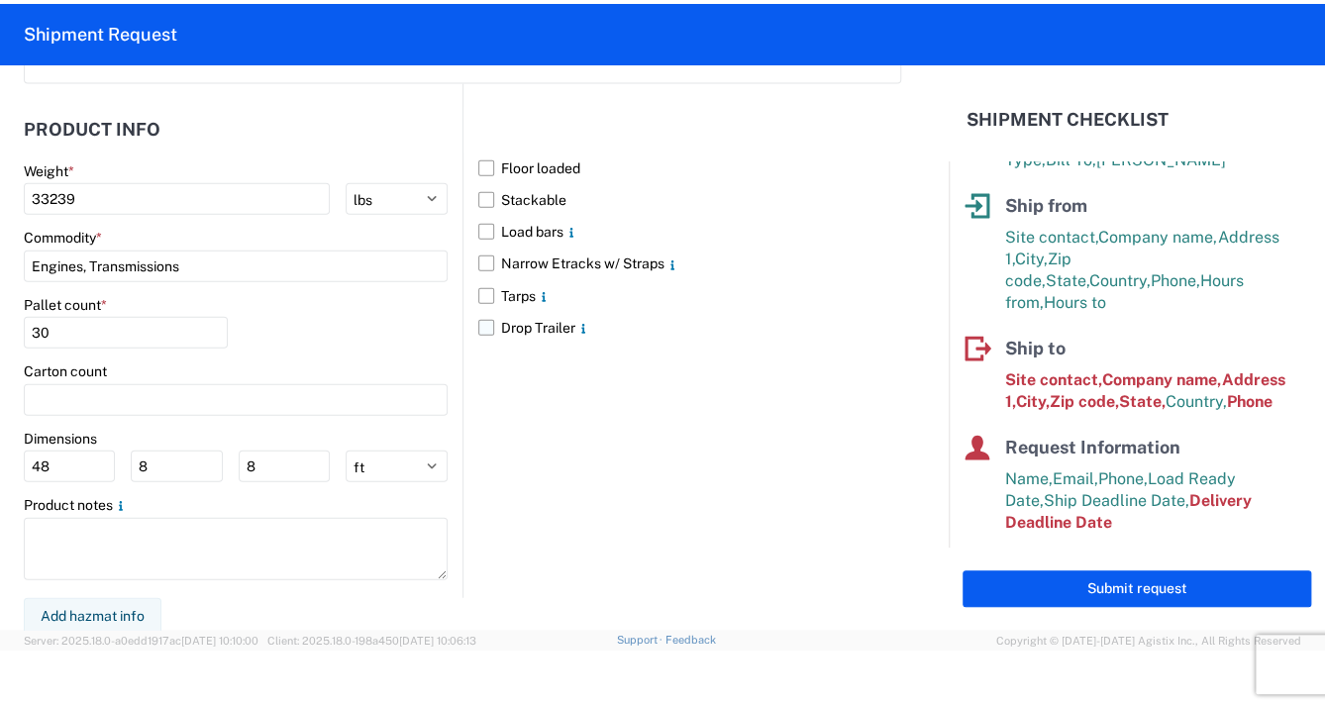
scroll to position [88, 0]
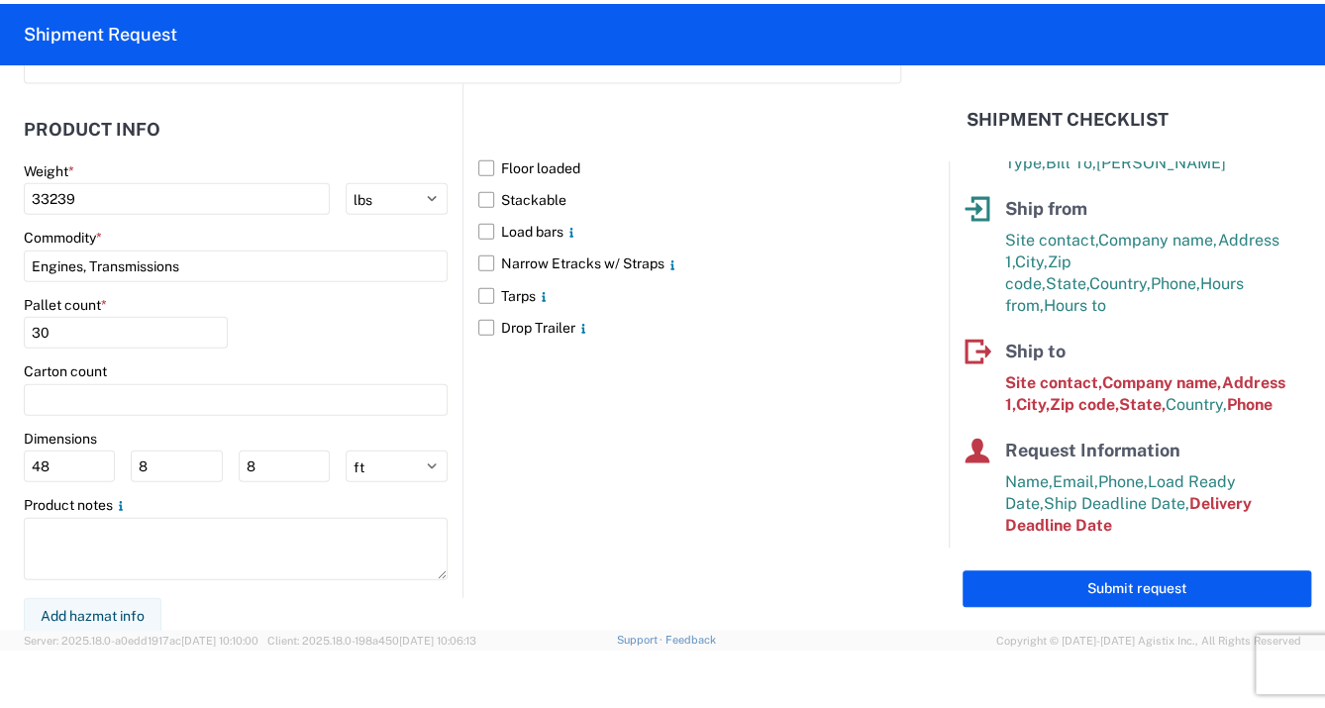
click at [1051, 373] on span "Site contact," at bounding box center [1053, 382] width 97 height 19
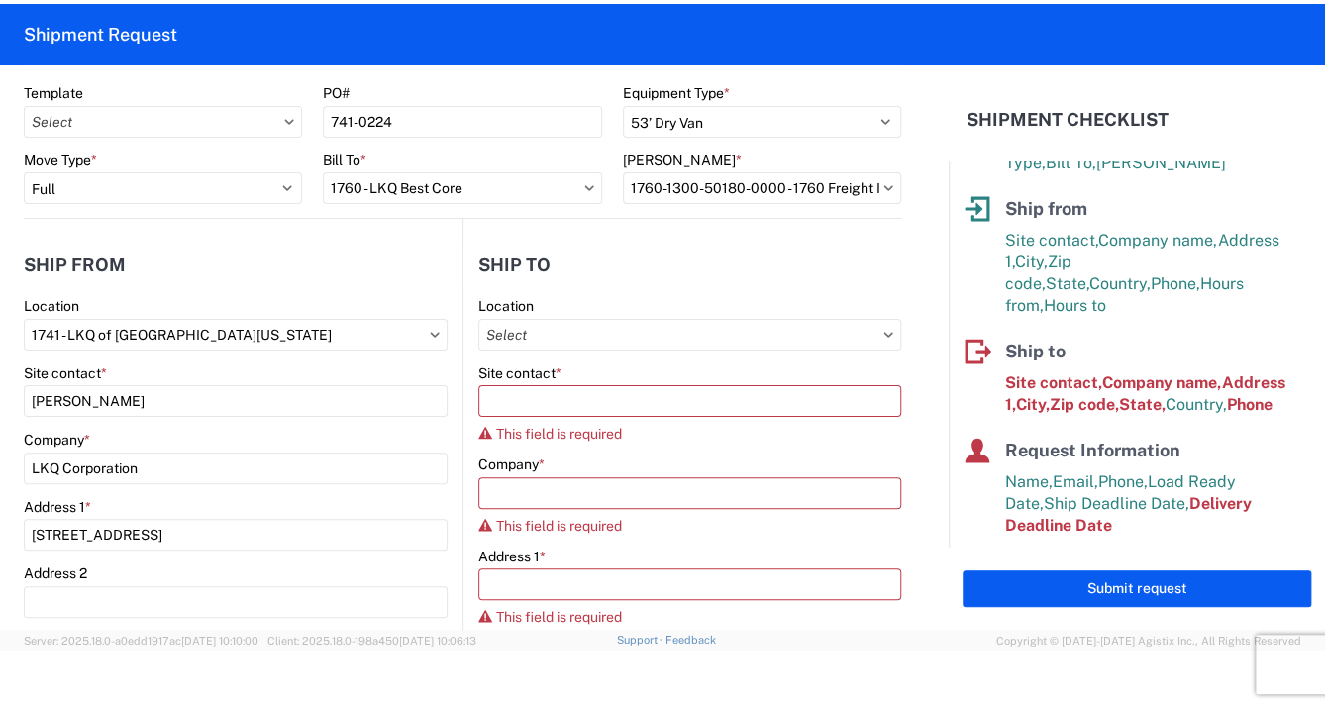
scroll to position [48, 0]
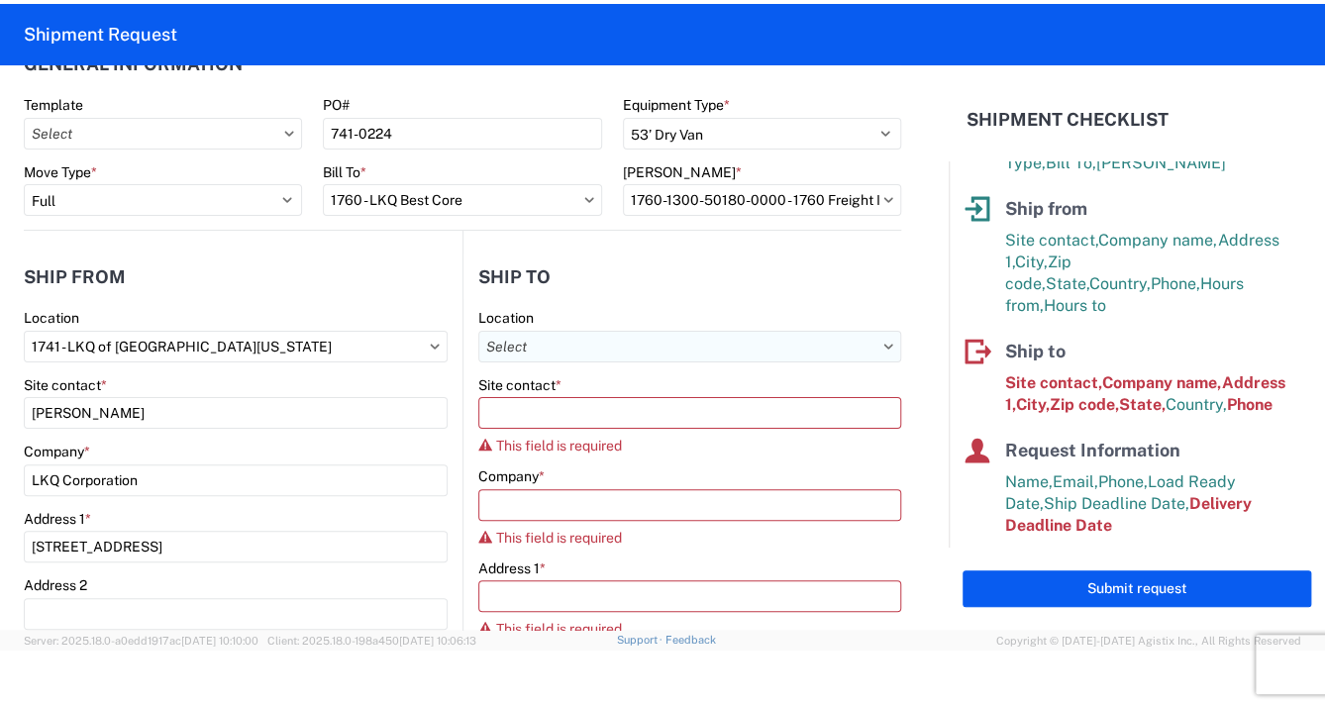
click at [535, 341] on input "Location" at bounding box center [689, 347] width 423 height 32
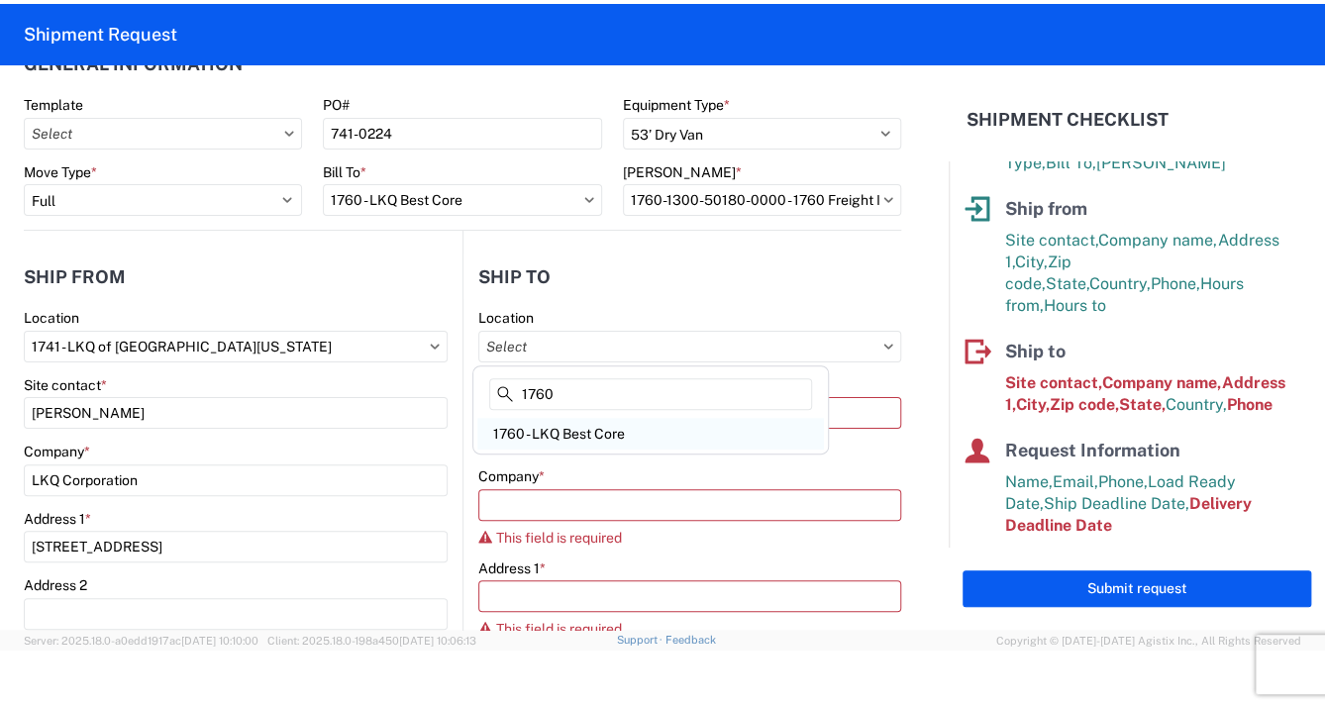
type input "1760"
click at [566, 432] on div "1760 - LKQ Best Core" at bounding box center [650, 434] width 347 height 32
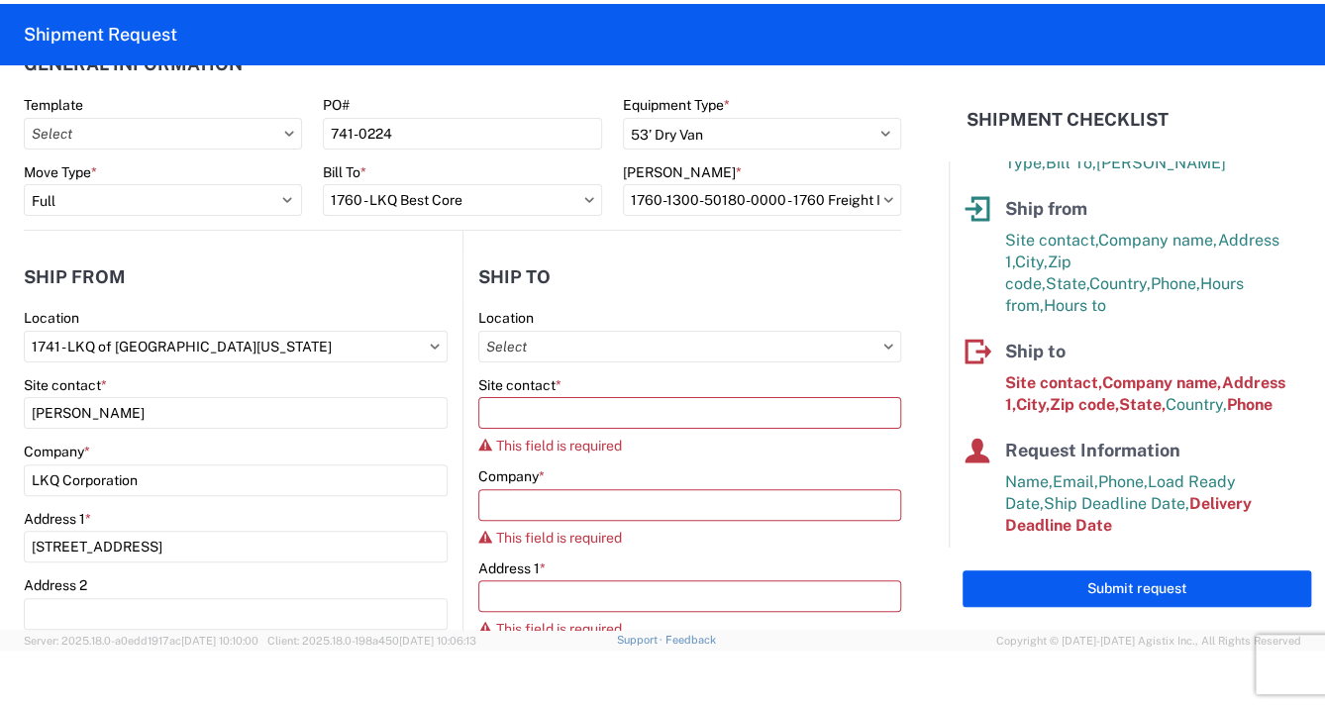
type input "1760 - LKQ Best Core"
type input "LKQ Corporation"
type input "[STREET_ADDRESS]"
type input "[GEOGRAPHIC_DATA]"
type input "77038"
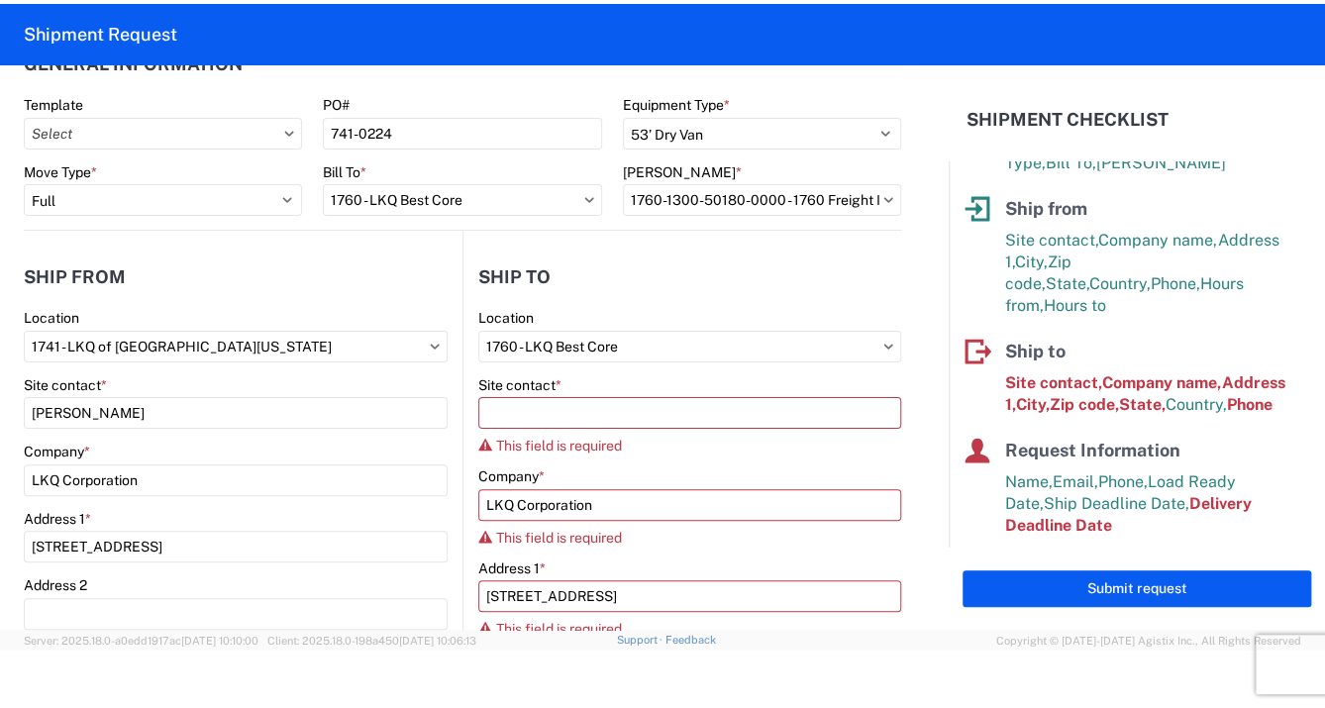
select select "US"
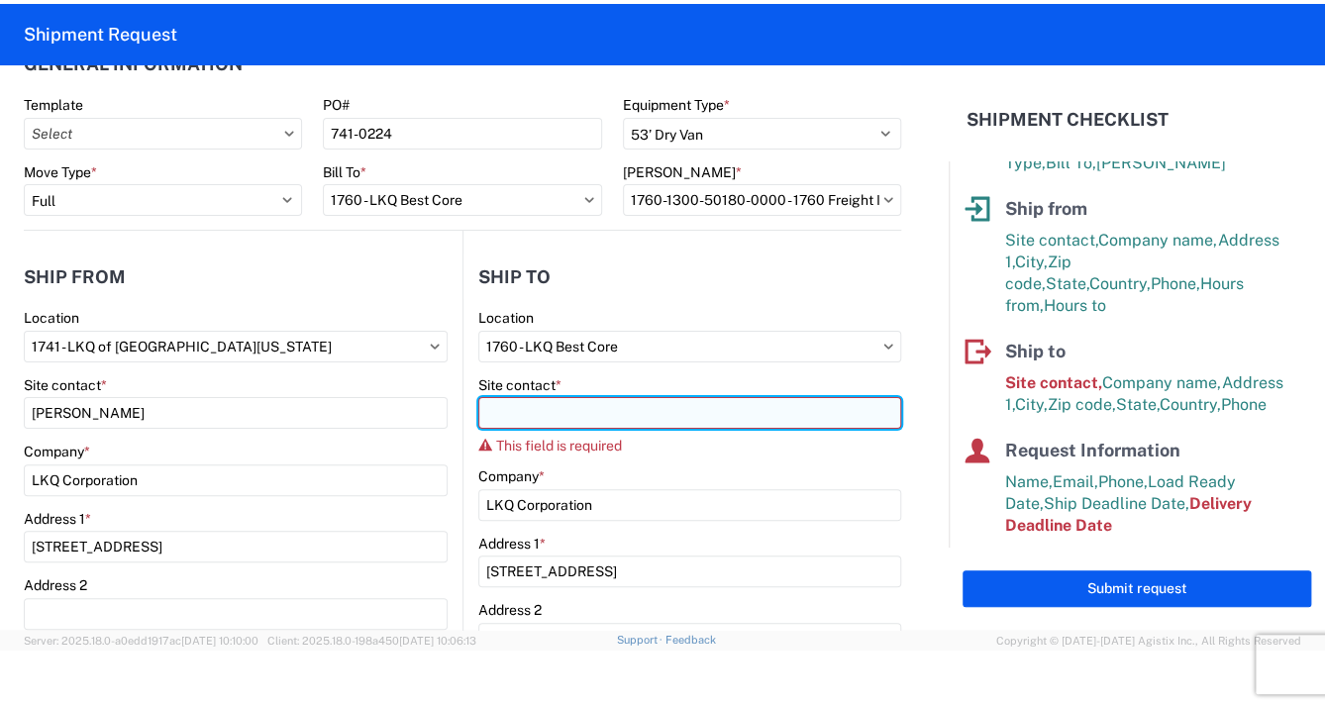
click at [491, 410] on input "Site contact *" at bounding box center [689, 413] width 423 height 32
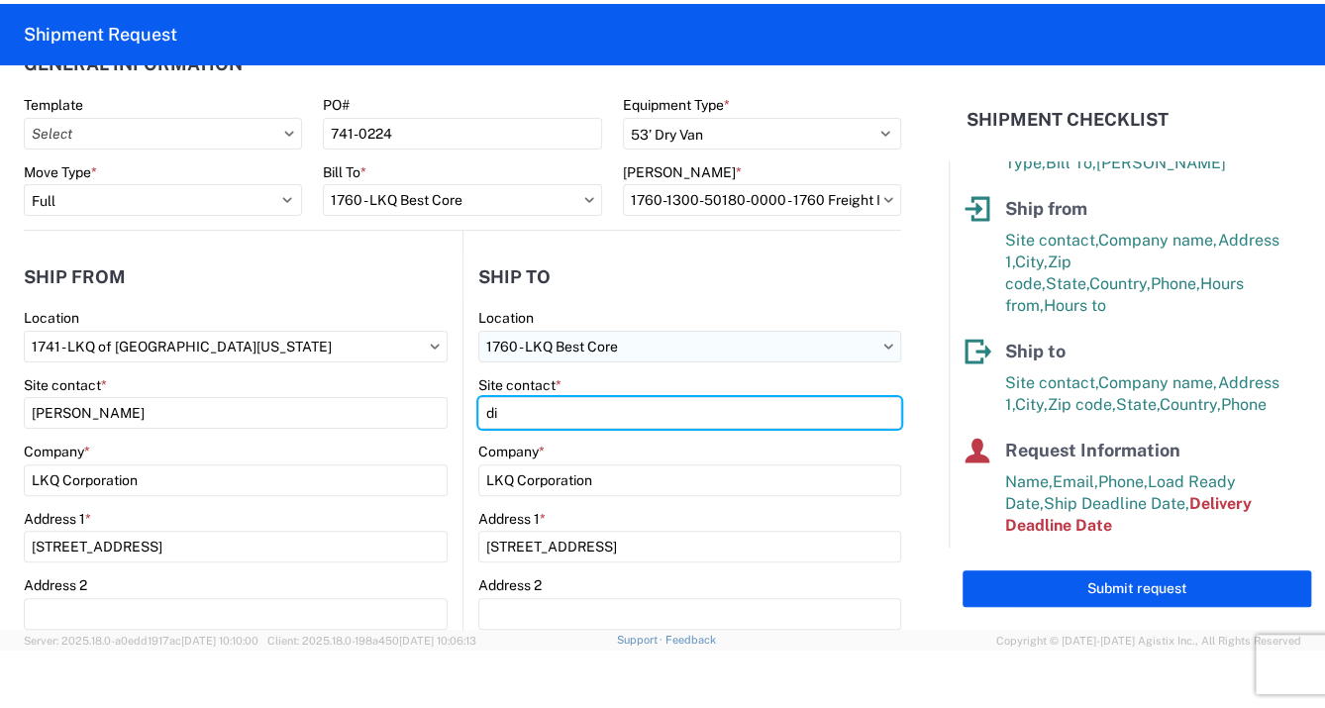
type input "d"
type input "DISPATCH"
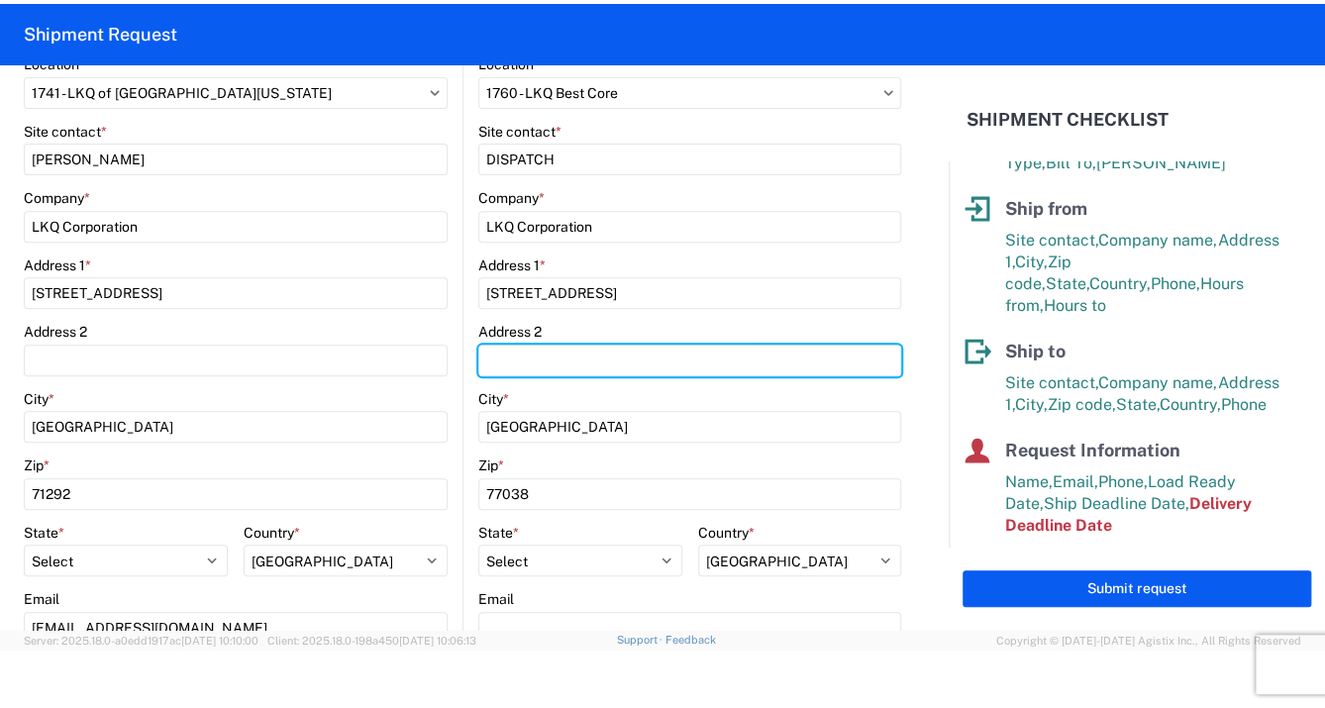
scroll to position [333, 0]
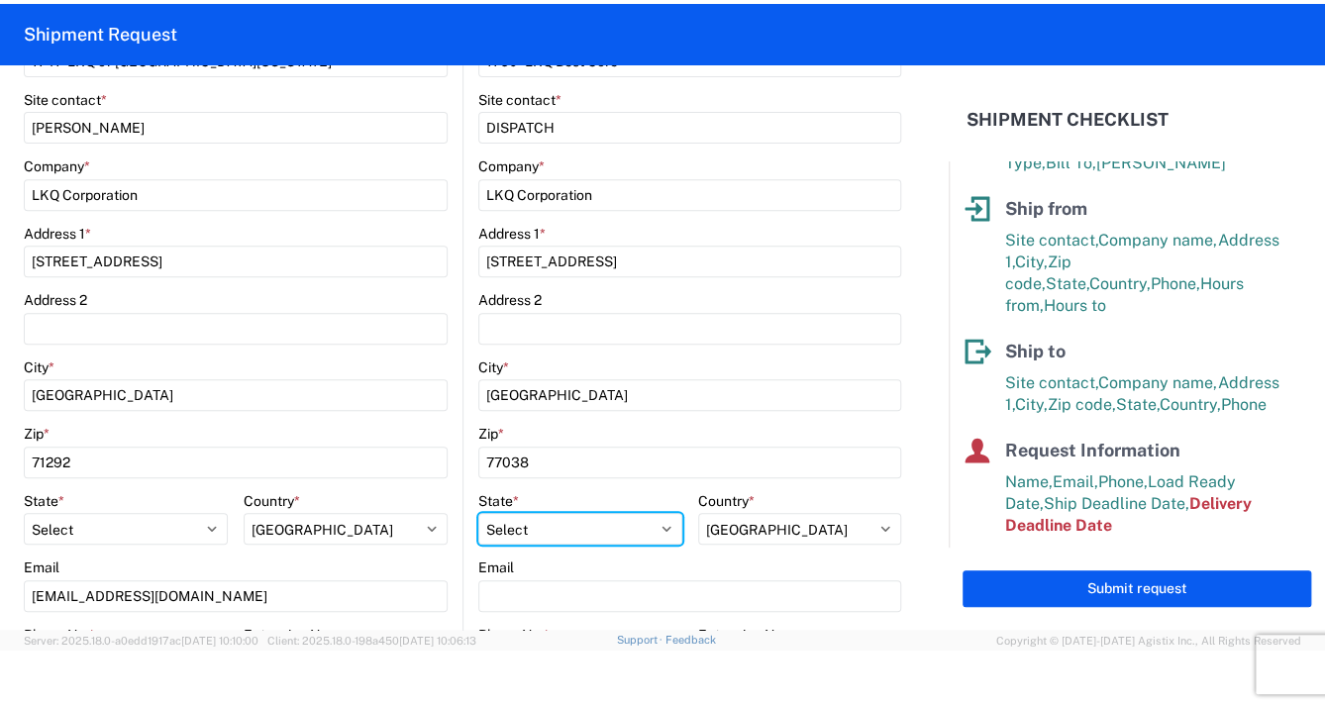
select select "[GEOGRAPHIC_DATA]"
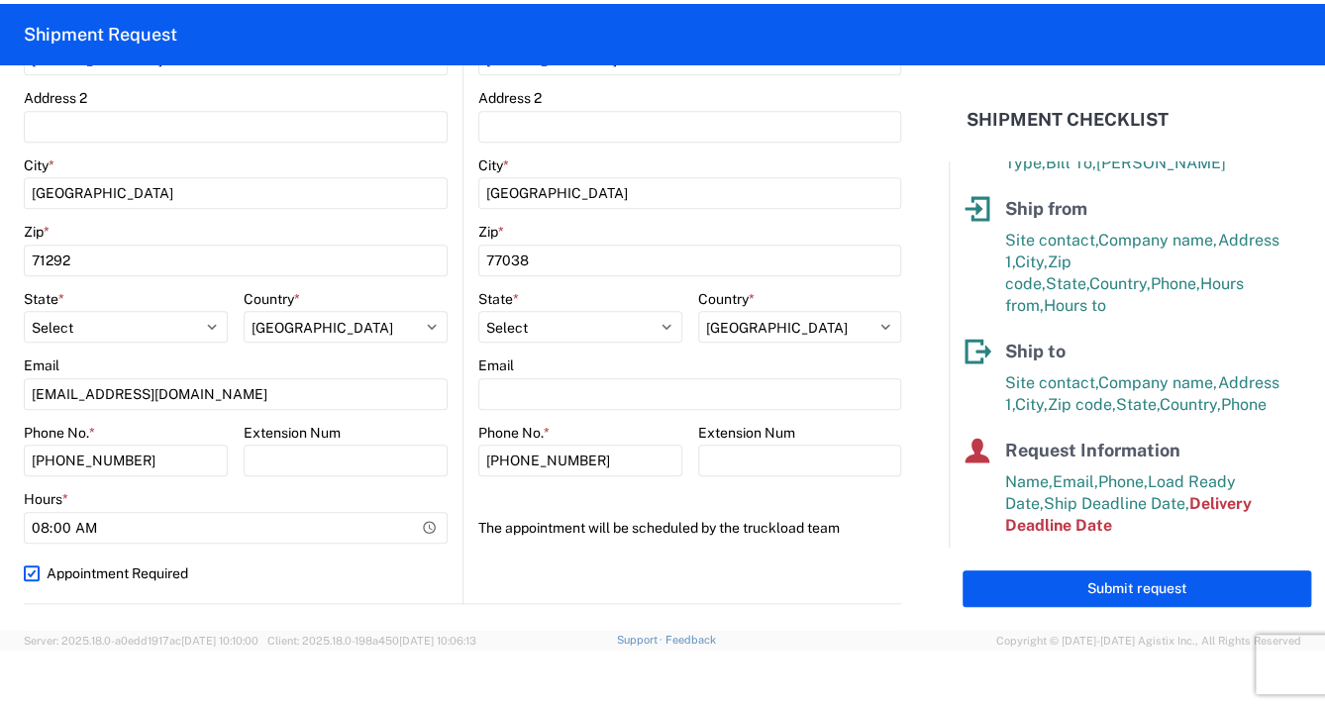
scroll to position [905, 0]
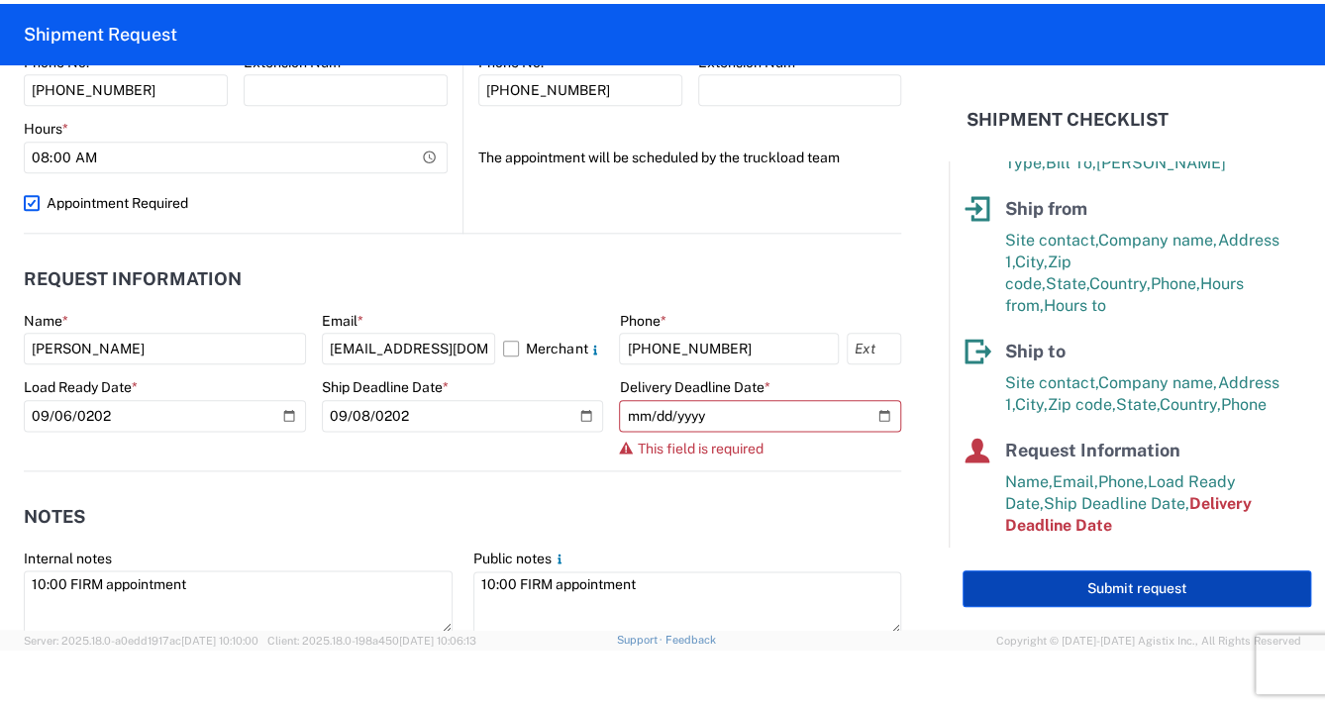
click at [1124, 582] on button "Submit request" at bounding box center [1137, 588] width 349 height 37
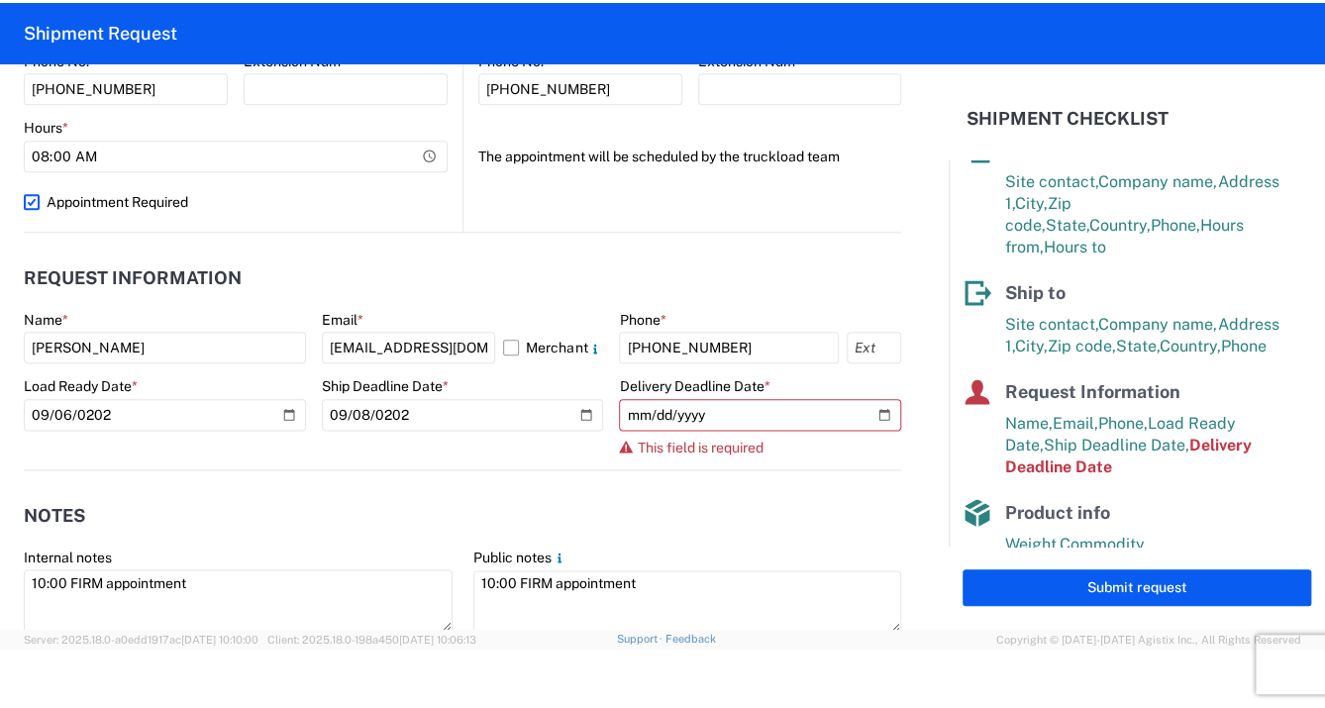
scroll to position [198, 0]
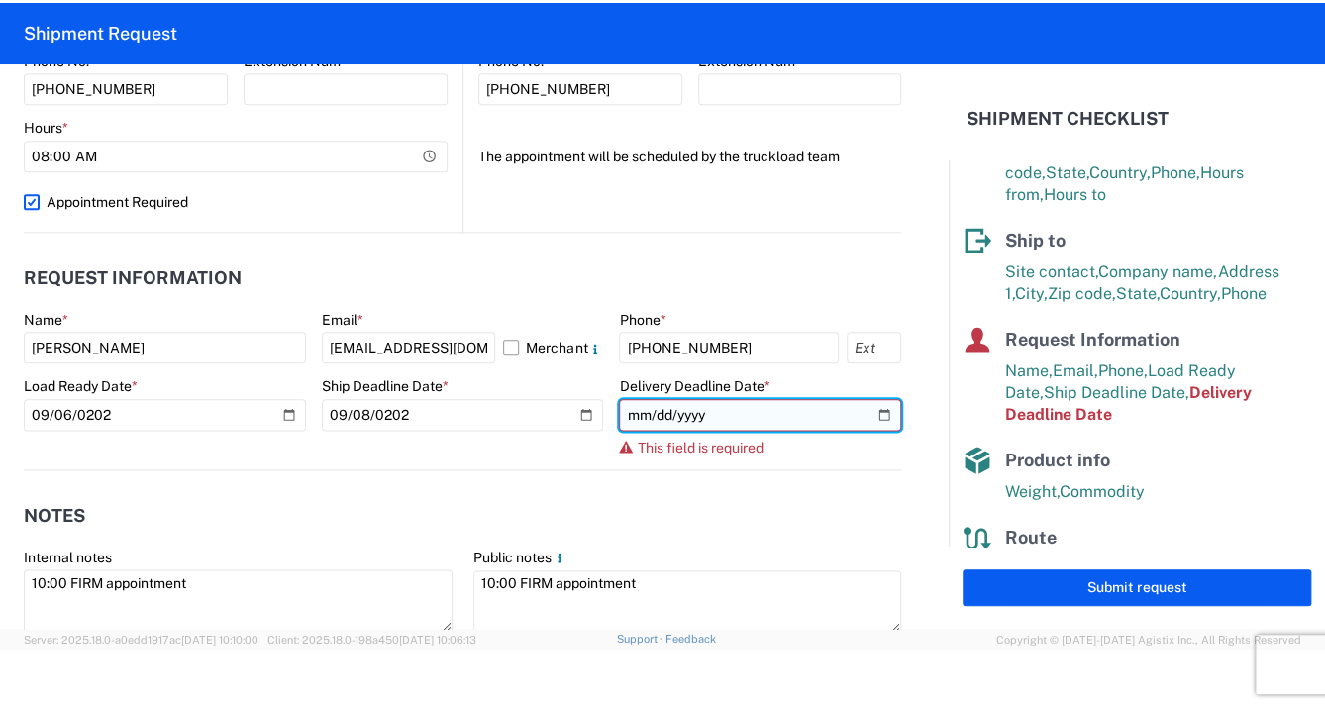
click at [647, 404] on input "date" at bounding box center [760, 415] width 282 height 32
type input "[DATE]"
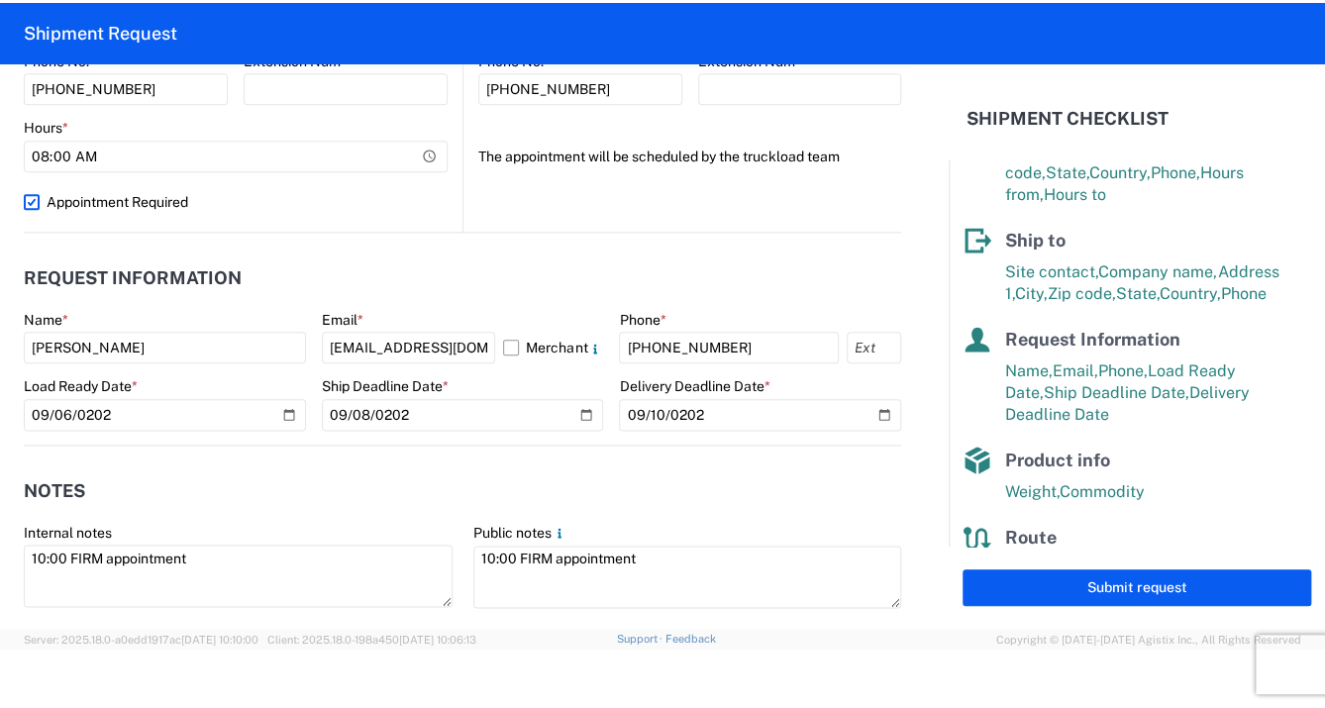
click at [867, 500] on header "Notes" at bounding box center [462, 491] width 877 height 45
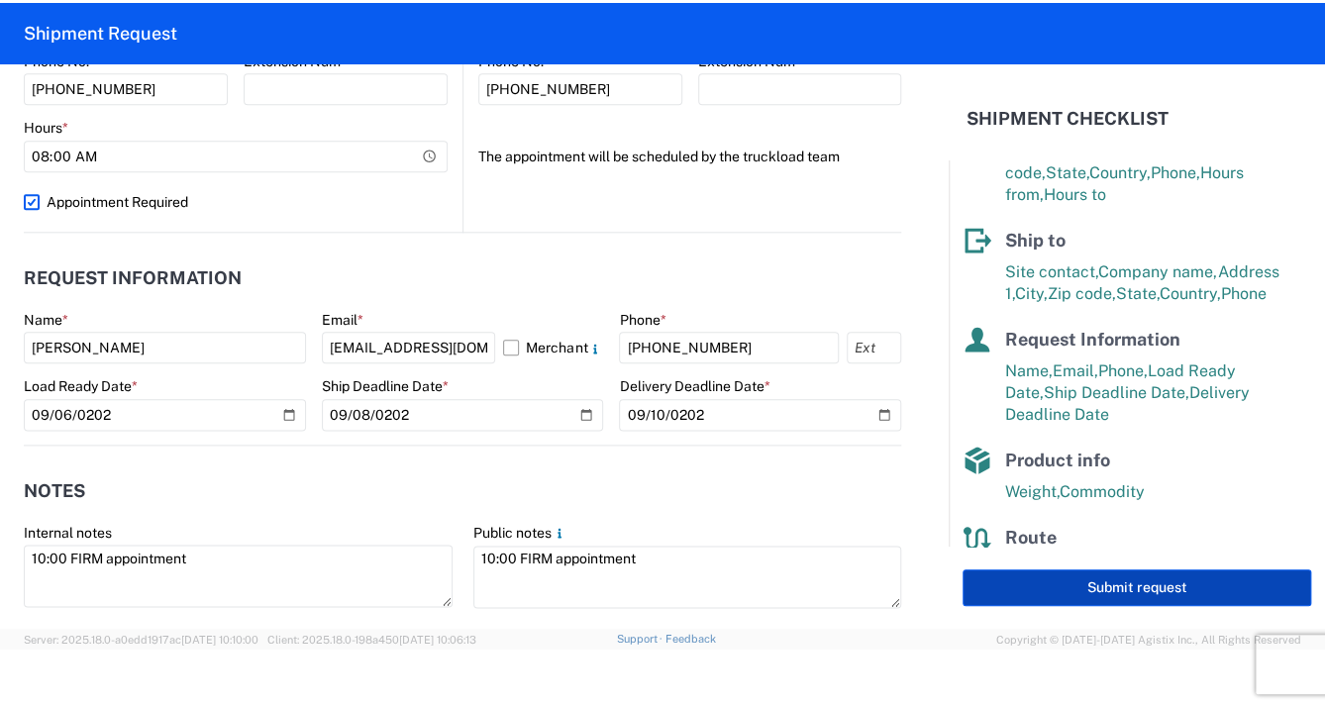
click at [1092, 583] on button "Submit request" at bounding box center [1137, 587] width 349 height 37
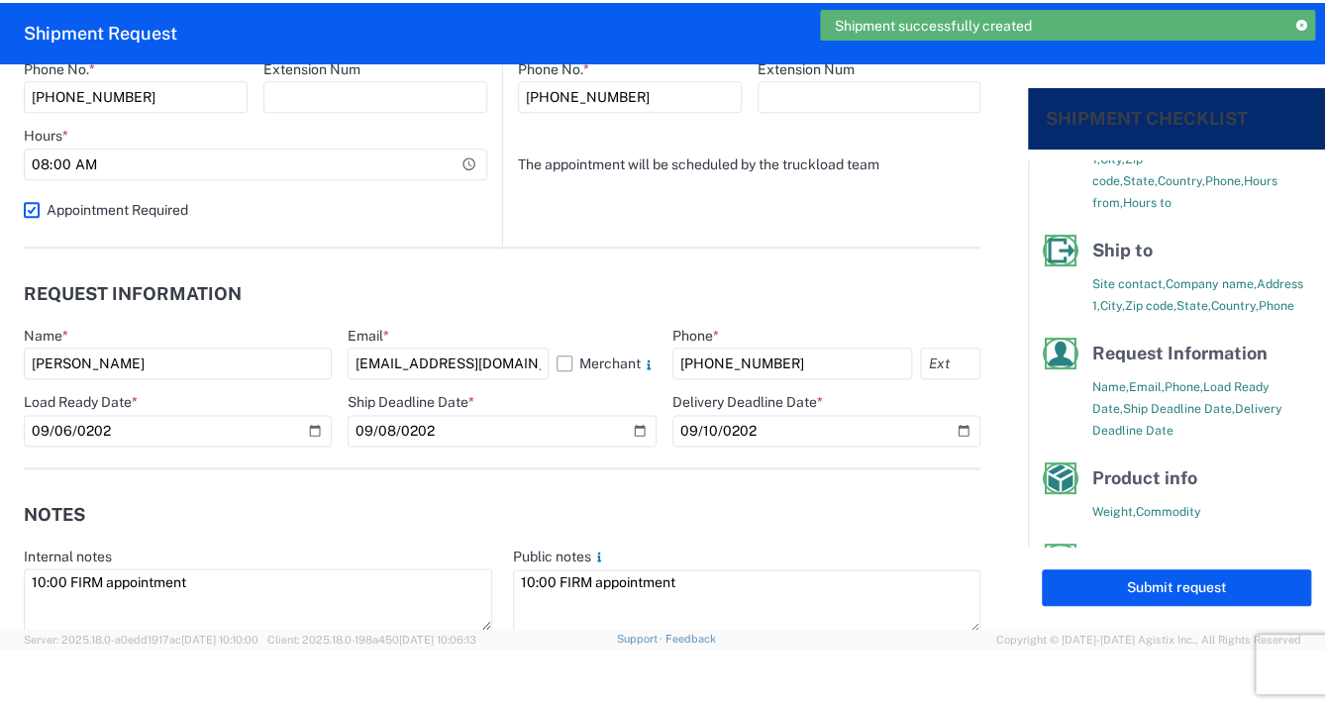
scroll to position [184, 0]
